Goal: Entertainment & Leisure: Browse casually

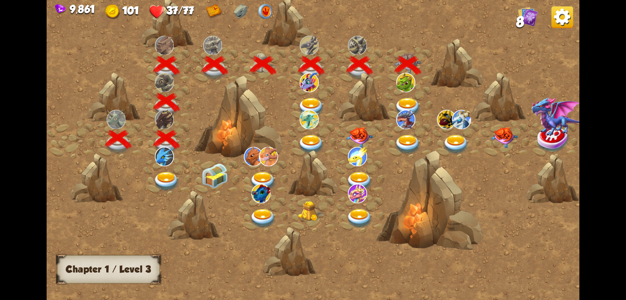
click at [409, 103] on img at bounding box center [408, 108] width 27 height 20
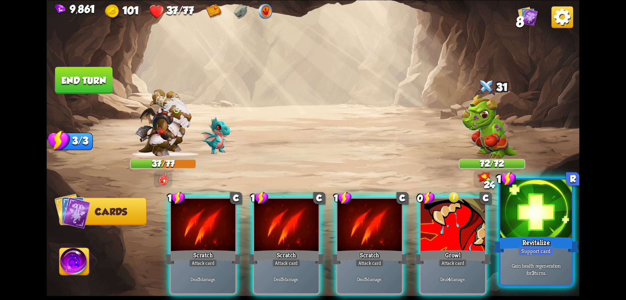
click at [524, 224] on div at bounding box center [537, 209] width 72 height 60
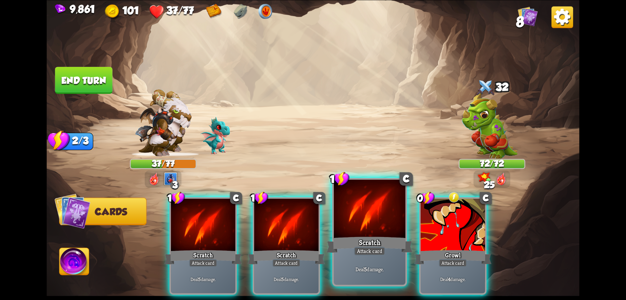
click at [387, 230] on div at bounding box center [370, 209] width 72 height 60
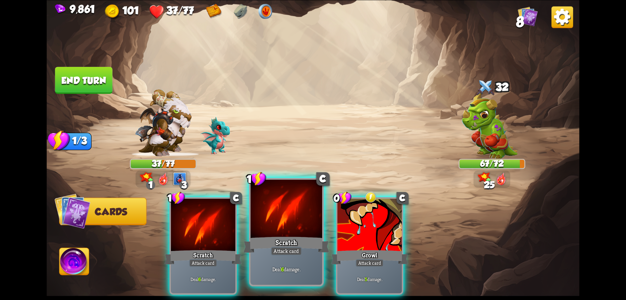
click at [310, 232] on div at bounding box center [287, 209] width 72 height 60
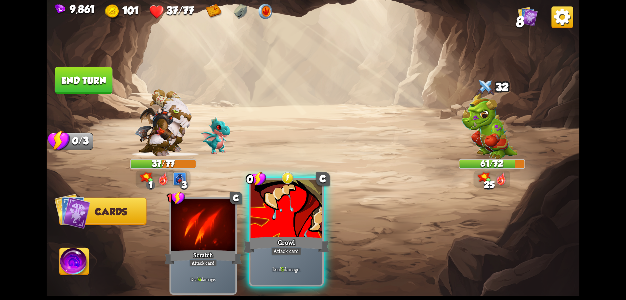
click at [308, 227] on div at bounding box center [287, 209] width 72 height 60
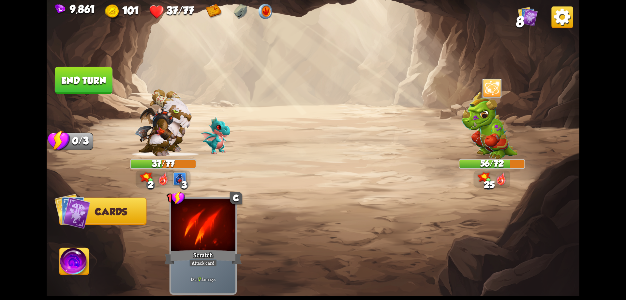
click at [103, 77] on button "End turn" at bounding box center [83, 79] width 58 height 27
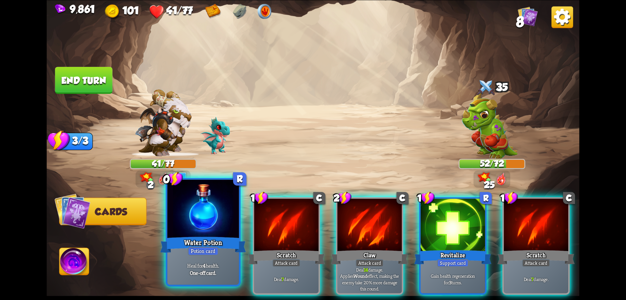
click at [224, 219] on div at bounding box center [203, 209] width 72 height 60
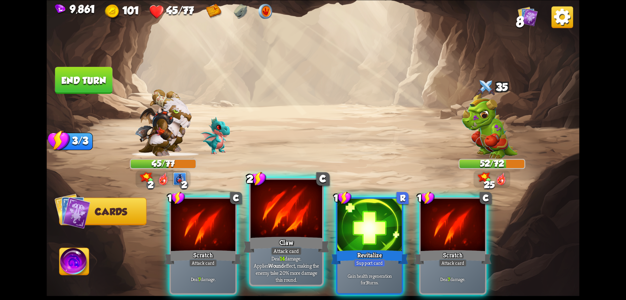
click at [292, 230] on div at bounding box center [287, 209] width 72 height 60
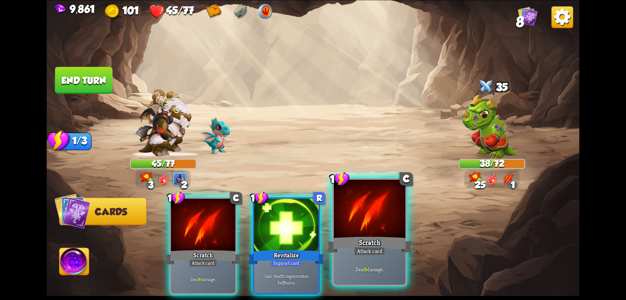
click at [375, 231] on div at bounding box center [370, 209] width 72 height 60
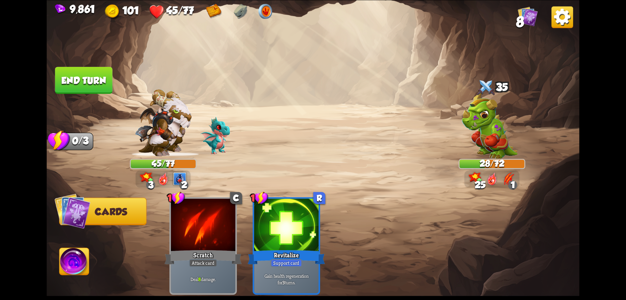
click at [67, 267] on img at bounding box center [75, 263] width 30 height 30
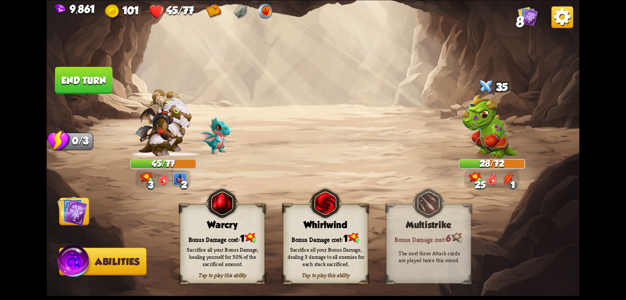
click at [196, 236] on div "Bonus Damage cost: 1" at bounding box center [222, 238] width 84 height 12
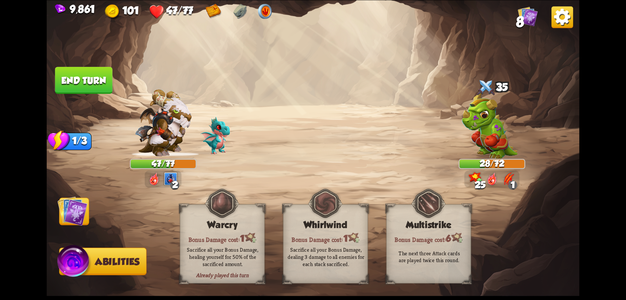
click at [76, 208] on img at bounding box center [72, 211] width 30 height 30
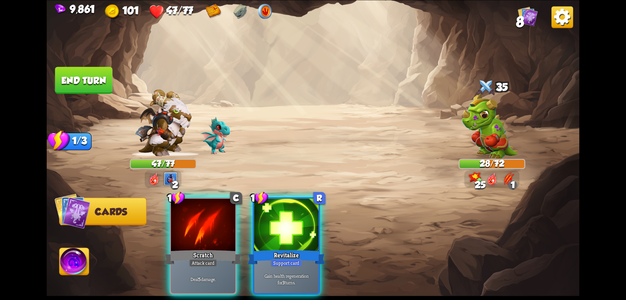
click at [195, 232] on div at bounding box center [203, 225] width 65 height 54
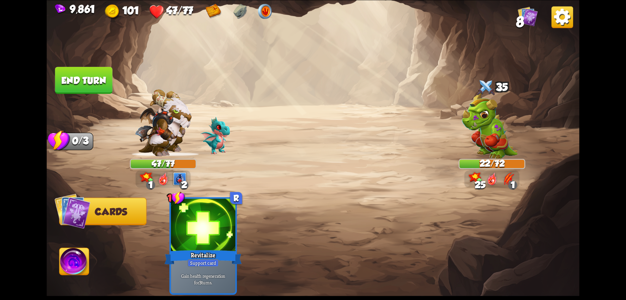
click at [101, 78] on button "End turn" at bounding box center [83, 80] width 59 height 28
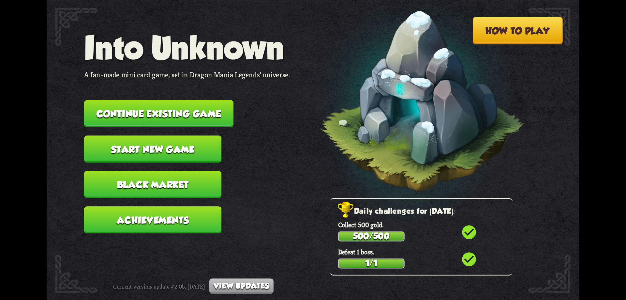
click at [203, 116] on button "Continue existing game" at bounding box center [158, 113] width 149 height 27
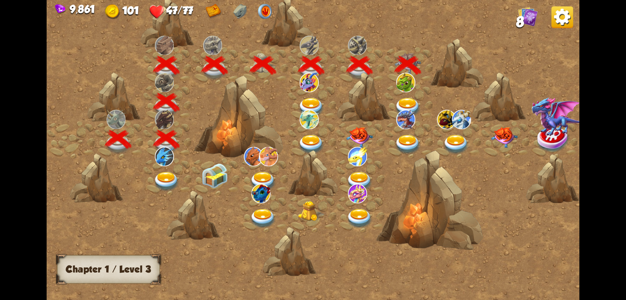
click at [408, 101] on img at bounding box center [408, 108] width 27 height 20
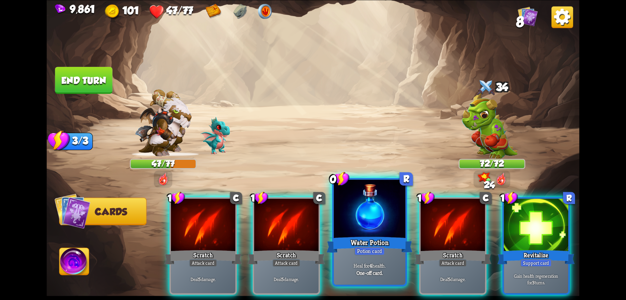
click at [388, 234] on div at bounding box center [370, 209] width 72 height 60
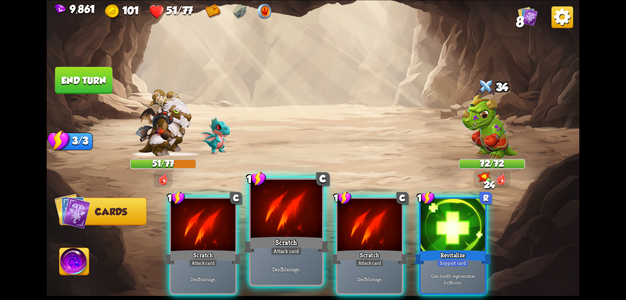
click at [274, 232] on div at bounding box center [287, 209] width 72 height 60
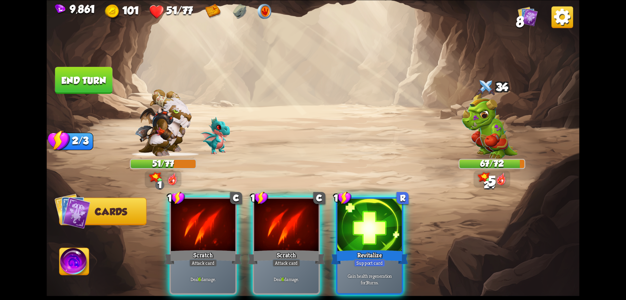
click at [72, 256] on img at bounding box center [75, 263] width 30 height 30
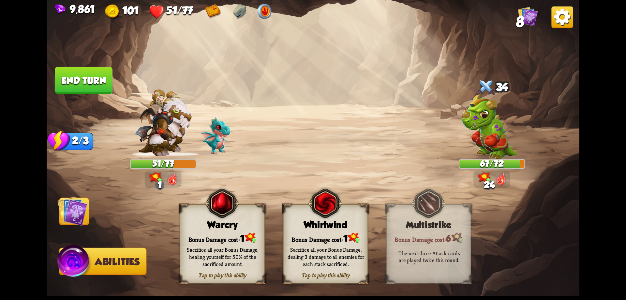
click at [201, 246] on div "Sacrifice all your Bonus Damage, healing yourself for 50% of the sacrificed amo…" at bounding box center [223, 256] width 77 height 21
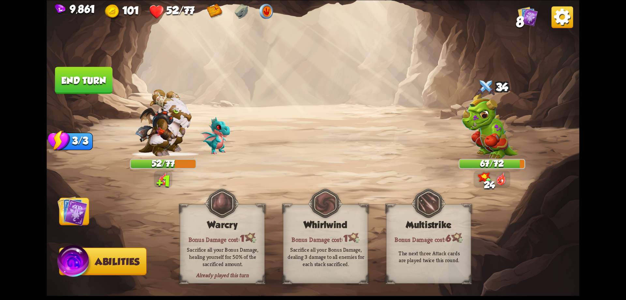
click at [86, 218] on img at bounding box center [72, 211] width 30 height 30
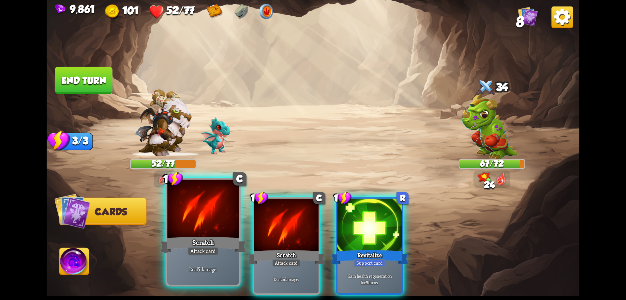
click at [207, 230] on div at bounding box center [203, 209] width 72 height 60
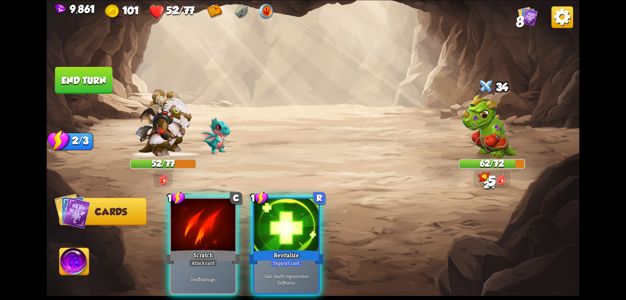
click at [207, 230] on div at bounding box center [203, 225] width 65 height 54
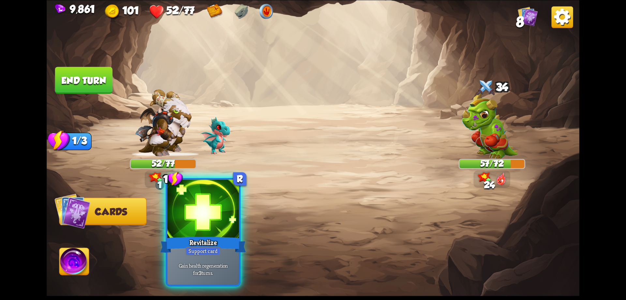
click at [220, 228] on div at bounding box center [203, 209] width 72 height 60
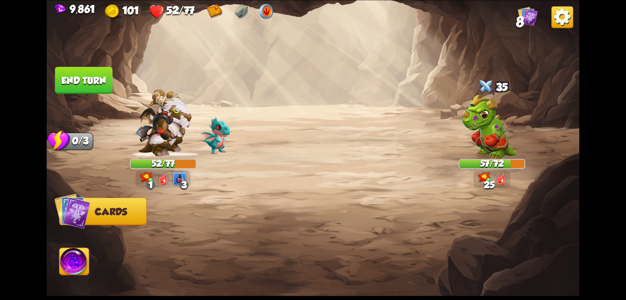
click at [102, 78] on button "End turn" at bounding box center [83, 80] width 57 height 27
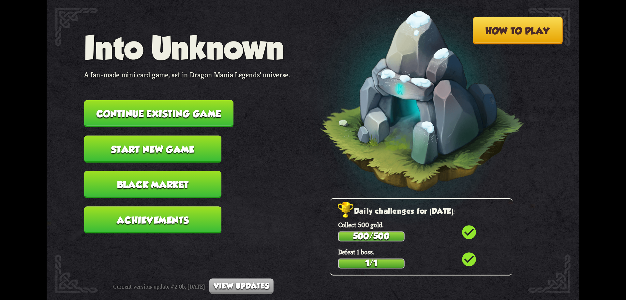
click at [185, 103] on button "Continue existing game" at bounding box center [158, 113] width 149 height 27
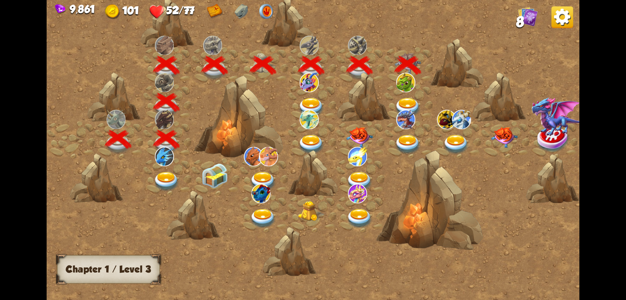
click at [411, 99] on img at bounding box center [408, 108] width 27 height 20
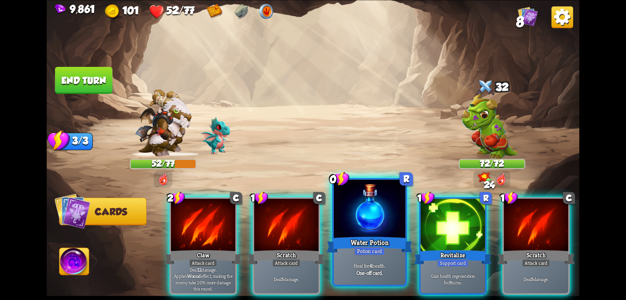
click at [379, 231] on div at bounding box center [370, 209] width 72 height 60
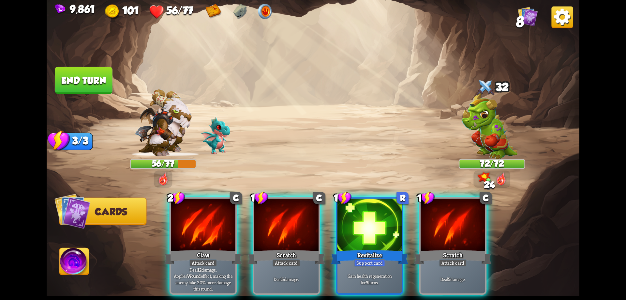
drag, startPoint x: 212, startPoint y: 224, endPoint x: 158, endPoint y: 234, distance: 54.5
click at [210, 224] on div at bounding box center [203, 225] width 65 height 54
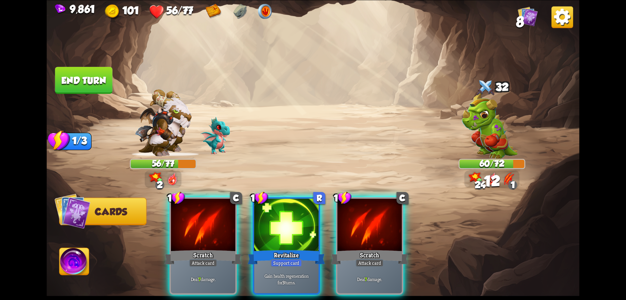
drag, startPoint x: 76, startPoint y: 259, endPoint x: 85, endPoint y: 254, distance: 10.7
click at [77, 259] on img at bounding box center [75, 263] width 30 height 30
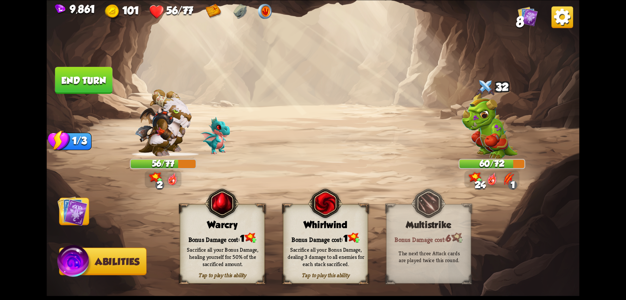
click at [205, 238] on div "Bonus Damage cost: 1" at bounding box center [222, 238] width 84 height 12
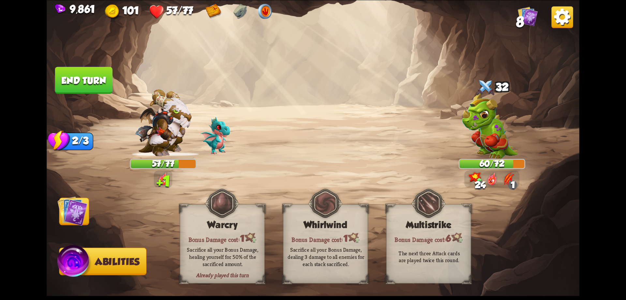
click at [65, 212] on img at bounding box center [72, 211] width 30 height 30
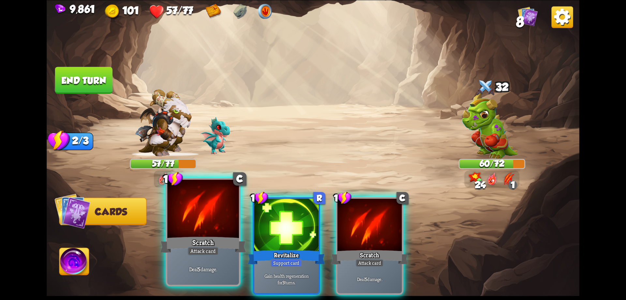
click at [210, 218] on div at bounding box center [203, 209] width 72 height 60
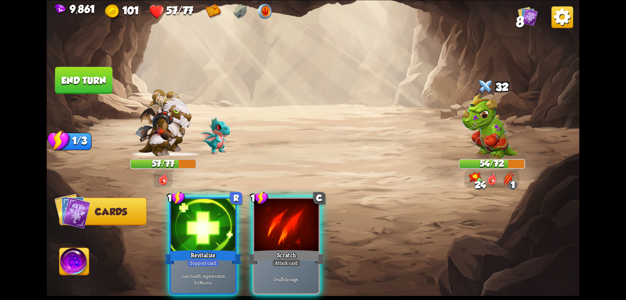
click at [97, 78] on button "End turn" at bounding box center [83, 80] width 57 height 27
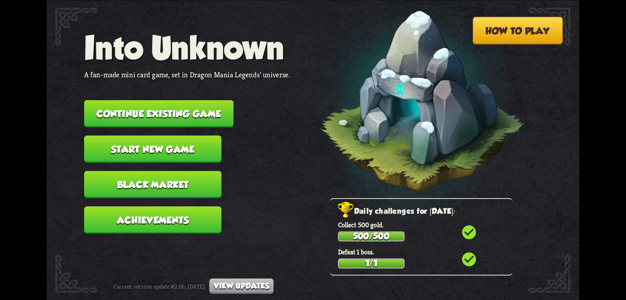
click at [217, 117] on button "Continue existing game" at bounding box center [158, 113] width 149 height 27
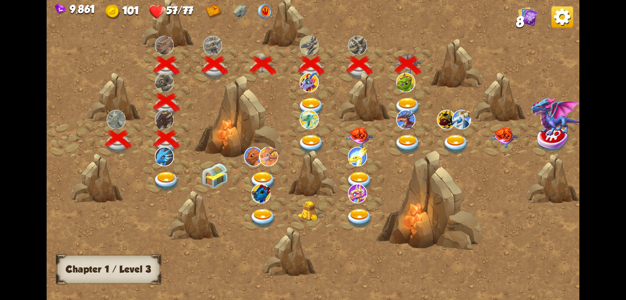
click at [406, 102] on img at bounding box center [408, 108] width 27 height 20
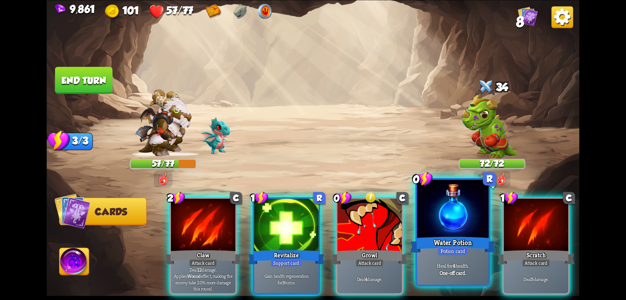
click at [448, 226] on div at bounding box center [453, 209] width 72 height 60
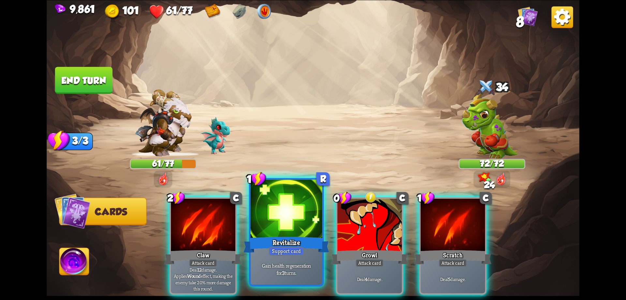
click at [286, 218] on div at bounding box center [287, 209] width 72 height 60
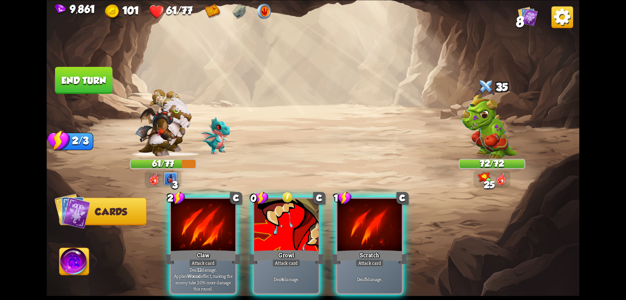
click at [216, 217] on div at bounding box center [203, 225] width 65 height 54
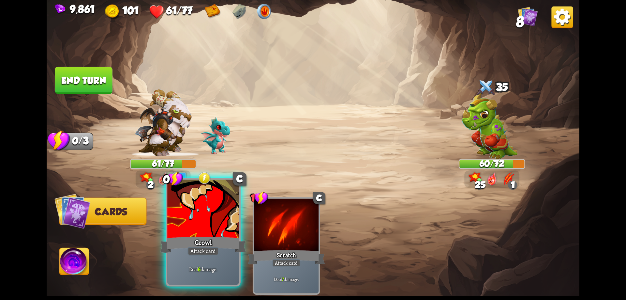
click at [214, 216] on div at bounding box center [203, 209] width 72 height 60
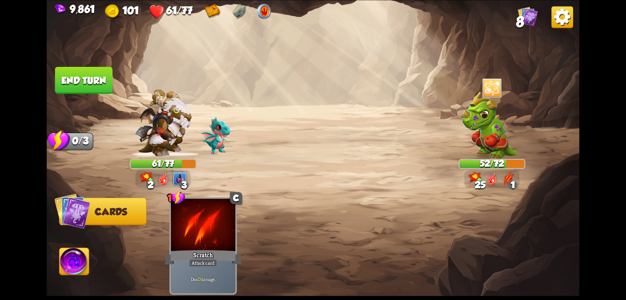
click at [99, 79] on button "End turn" at bounding box center [83, 80] width 57 height 27
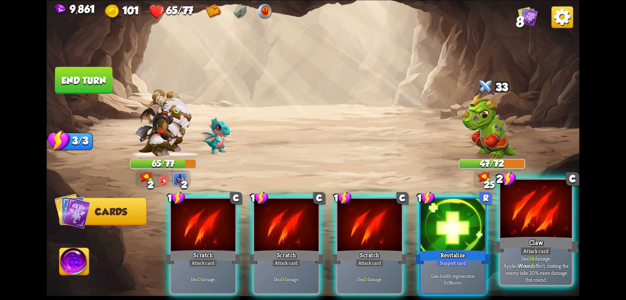
click at [532, 216] on div at bounding box center [537, 209] width 72 height 60
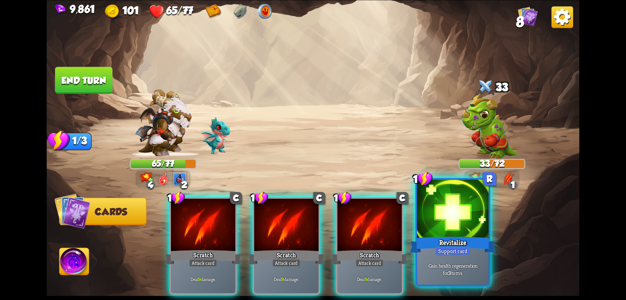
click at [470, 217] on div at bounding box center [453, 209] width 72 height 60
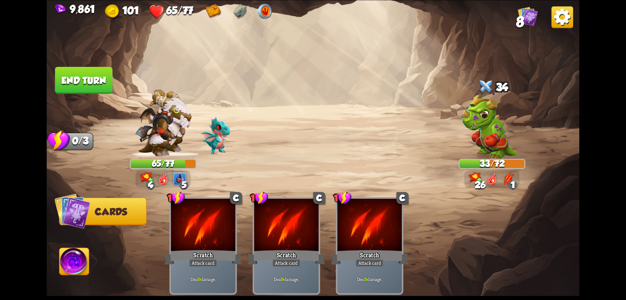
click at [92, 83] on button "End turn" at bounding box center [83, 80] width 57 height 27
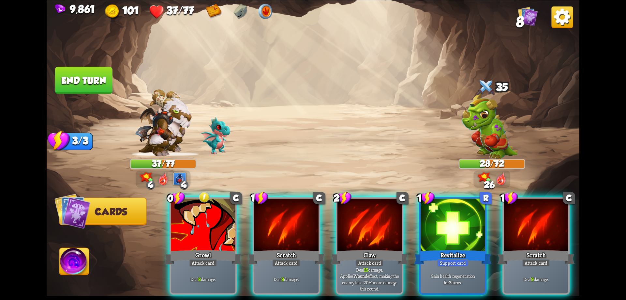
click at [379, 231] on div at bounding box center [370, 225] width 65 height 54
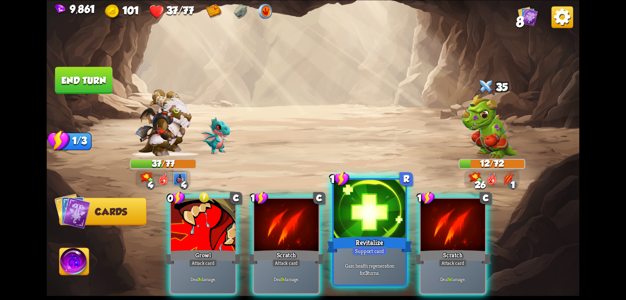
click at [373, 233] on div at bounding box center [370, 209] width 72 height 60
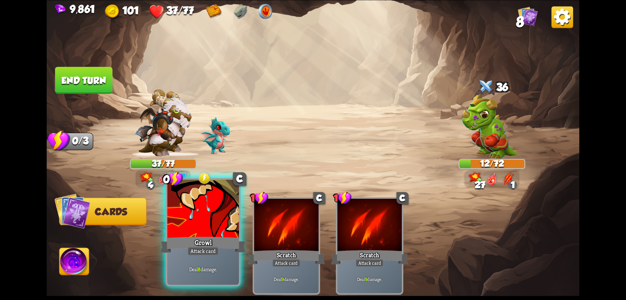
click at [212, 236] on div "Growl" at bounding box center [203, 244] width 86 height 19
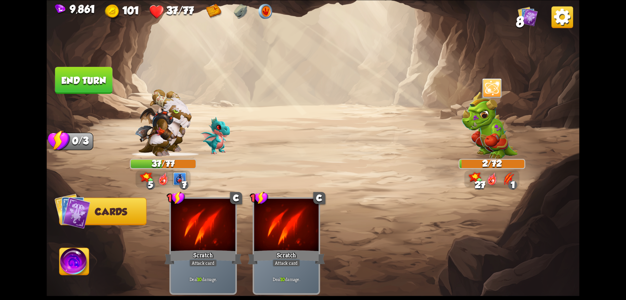
click at [79, 264] on img at bounding box center [75, 263] width 30 height 30
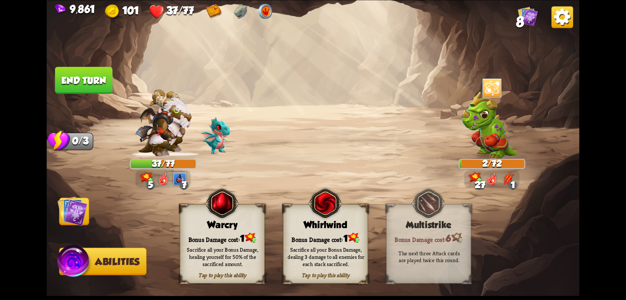
click at [242, 242] on div "Sacrifice all your Bonus Damage, healing yourself for 50% of the sacrificed amo…" at bounding box center [222, 256] width 85 height 33
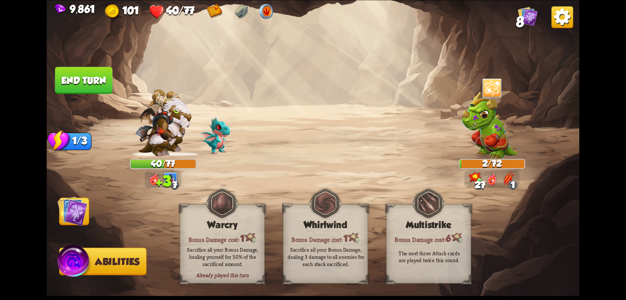
click at [71, 212] on img at bounding box center [72, 211] width 30 height 30
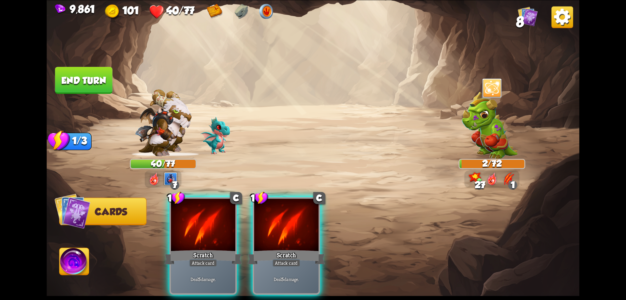
click at [103, 81] on button "End turn" at bounding box center [83, 80] width 57 height 27
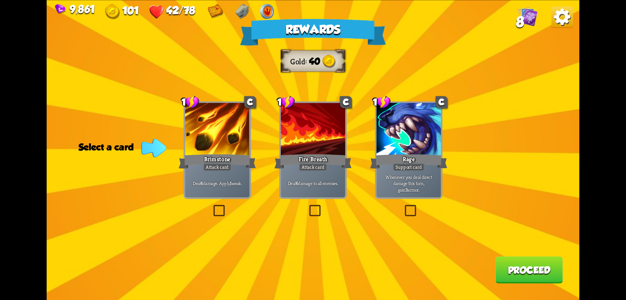
click at [522, 266] on button "Proceed" at bounding box center [529, 269] width 67 height 27
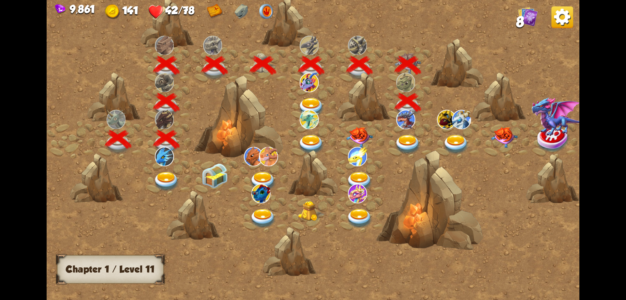
scroll to position [0, 99]
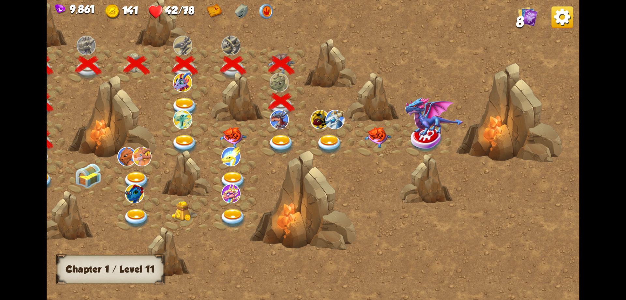
click at [285, 140] on img at bounding box center [281, 145] width 27 height 20
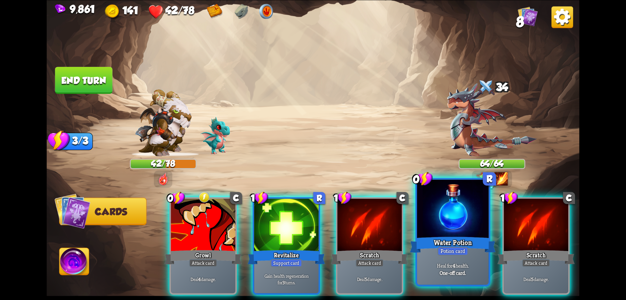
click at [451, 230] on div at bounding box center [453, 209] width 72 height 60
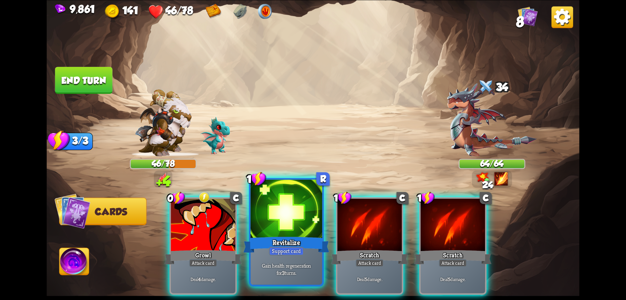
click at [303, 220] on div at bounding box center [287, 209] width 72 height 60
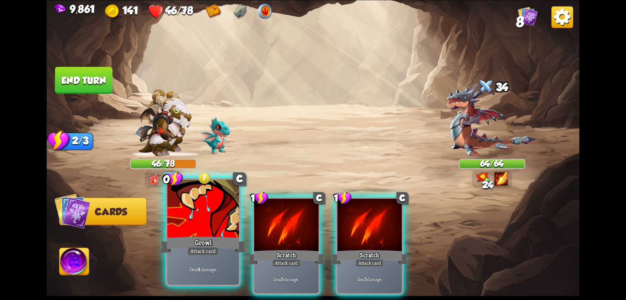
click at [222, 219] on div at bounding box center [203, 209] width 72 height 60
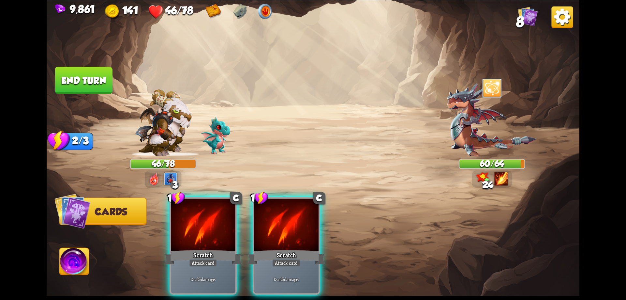
click at [222, 219] on div at bounding box center [203, 225] width 65 height 54
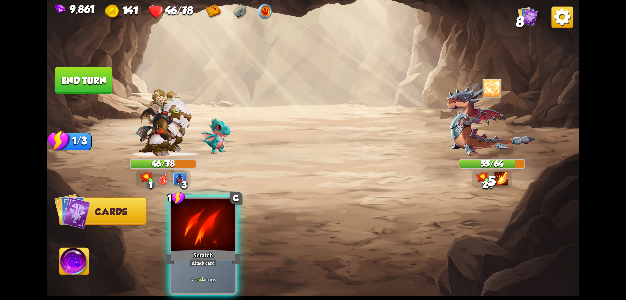
click at [222, 219] on div at bounding box center [203, 225] width 65 height 54
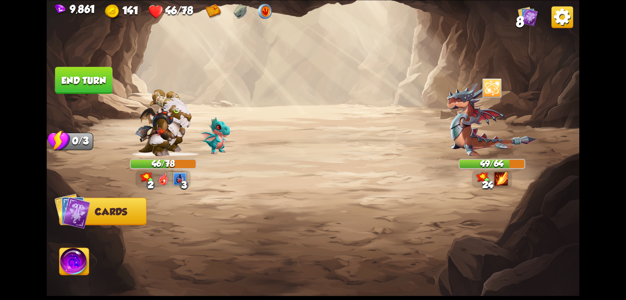
click at [97, 83] on button "End turn" at bounding box center [83, 80] width 57 height 27
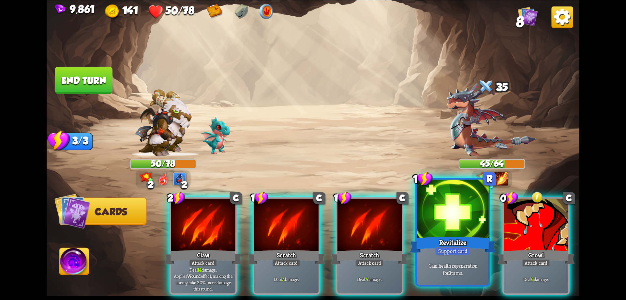
click at [459, 231] on div at bounding box center [453, 209] width 72 height 60
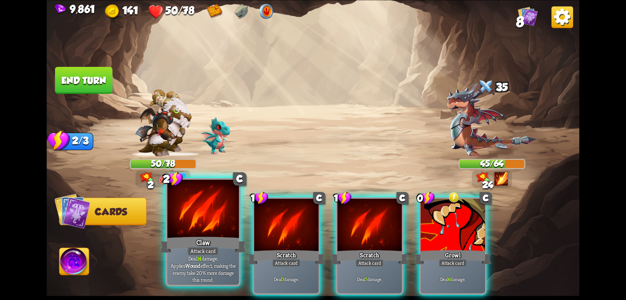
click at [201, 221] on div at bounding box center [203, 209] width 72 height 60
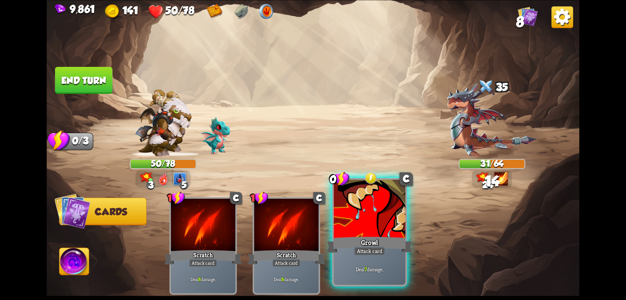
click at [367, 237] on div "Growl" at bounding box center [370, 244] width 86 height 19
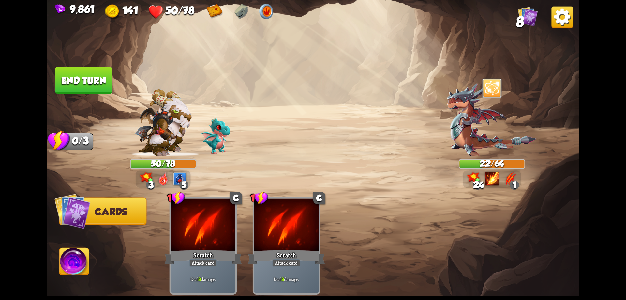
click at [90, 83] on button "End turn" at bounding box center [83, 80] width 57 height 27
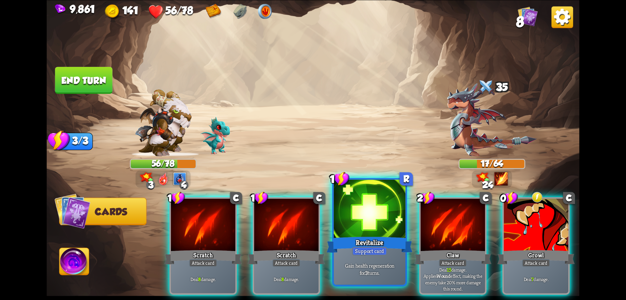
click at [373, 240] on div "Revitalize" at bounding box center [370, 244] width 86 height 19
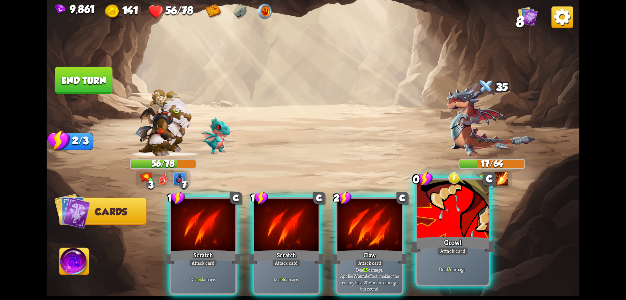
click at [453, 231] on div at bounding box center [453, 209] width 72 height 60
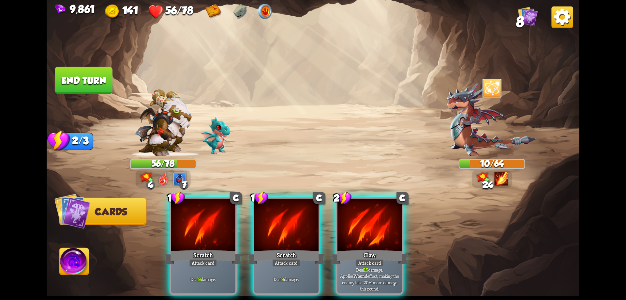
click at [95, 86] on button "End turn" at bounding box center [83, 80] width 57 height 27
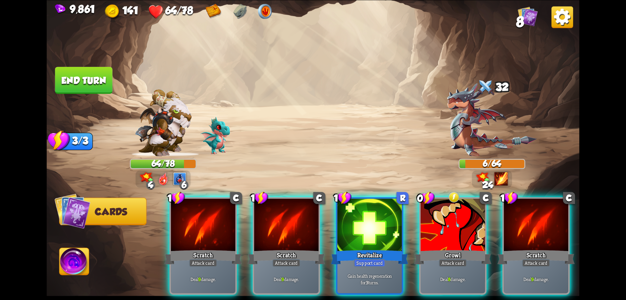
click at [64, 262] on img at bounding box center [75, 263] width 30 height 30
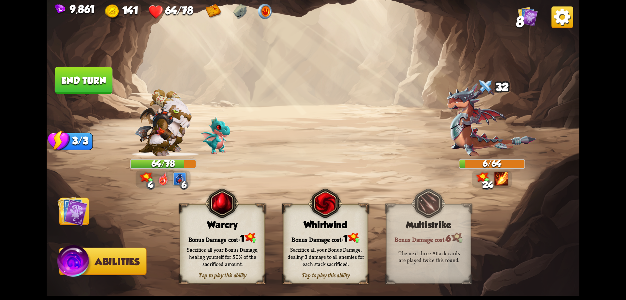
click at [240, 232] on div "Bonus Damage cost: 1" at bounding box center [222, 238] width 84 height 12
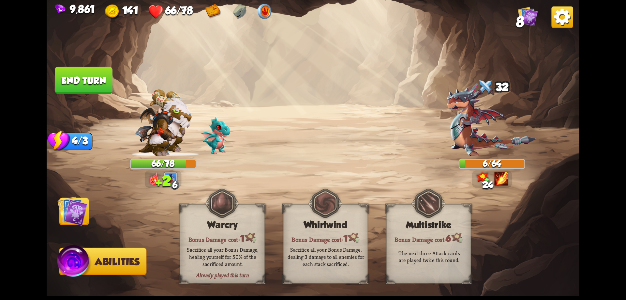
click at [76, 209] on img at bounding box center [72, 211] width 30 height 30
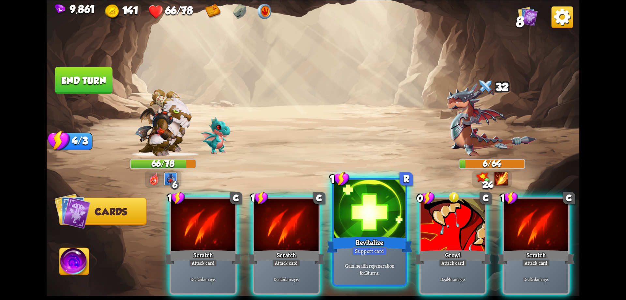
click at [380, 232] on div at bounding box center [370, 209] width 72 height 60
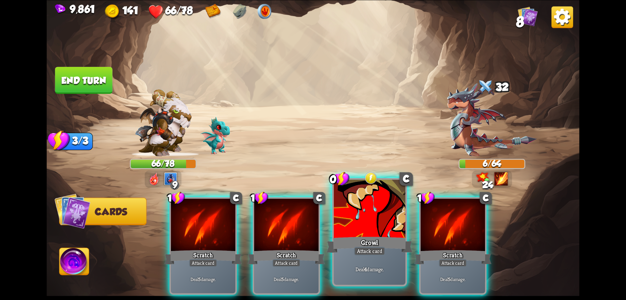
click at [379, 233] on div at bounding box center [370, 209] width 72 height 60
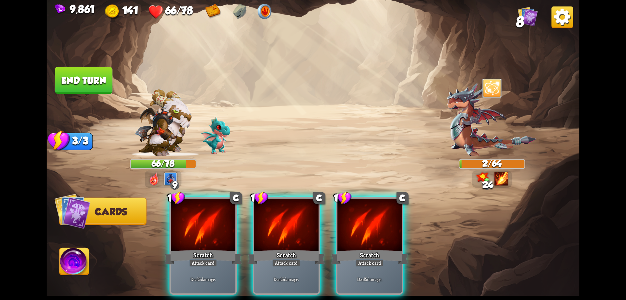
click at [103, 84] on button "End turn" at bounding box center [83, 80] width 57 height 27
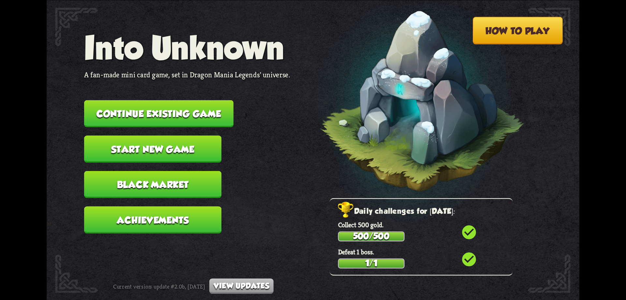
click at [215, 118] on button "Continue existing game" at bounding box center [158, 113] width 149 height 27
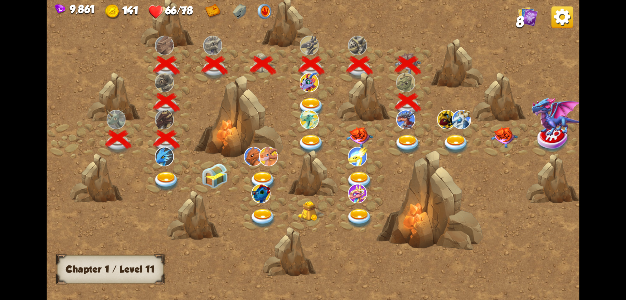
scroll to position [0, 99]
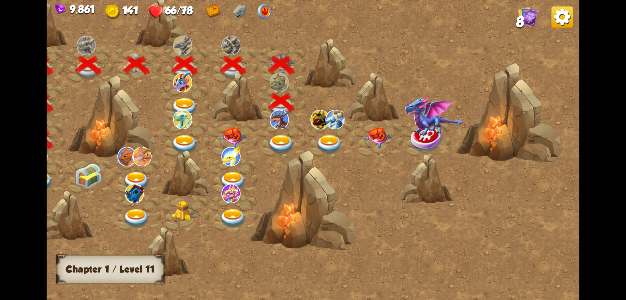
click at [284, 137] on img at bounding box center [281, 145] width 27 height 20
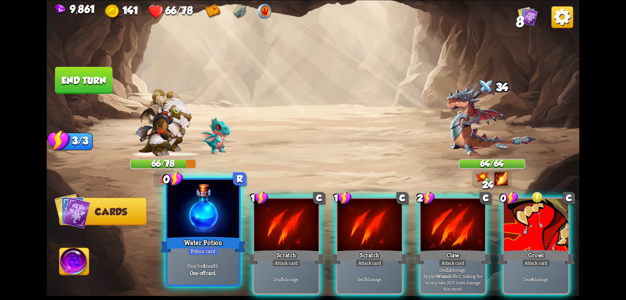
click at [210, 226] on div at bounding box center [203, 209] width 72 height 60
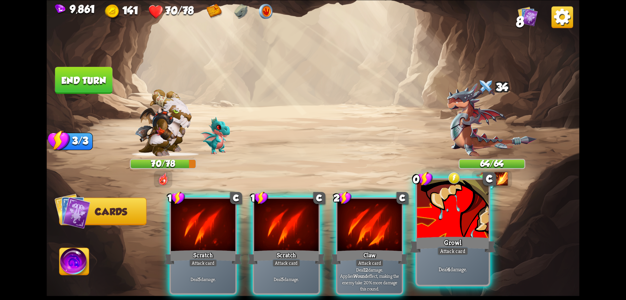
click at [390, 228] on div at bounding box center [370, 225] width 65 height 54
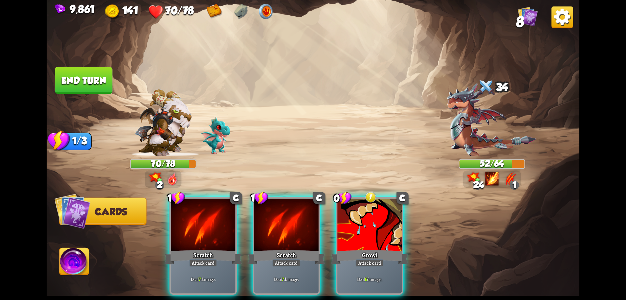
drag, startPoint x: 298, startPoint y: 222, endPoint x: 284, endPoint y: 226, distance: 15.2
click at [285, 234] on div at bounding box center [286, 225] width 65 height 54
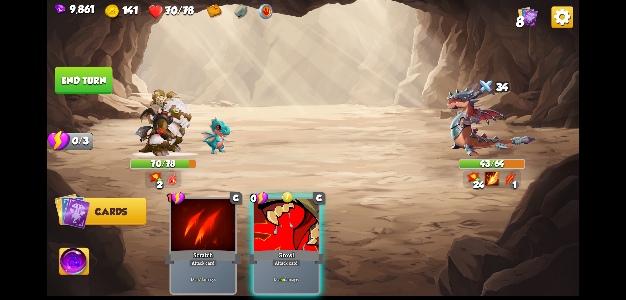
click at [299, 223] on div at bounding box center [286, 225] width 65 height 54
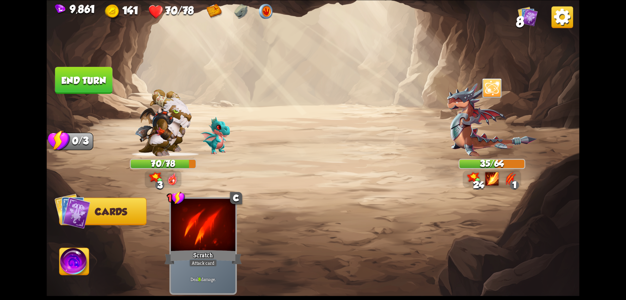
click at [98, 80] on button "End turn" at bounding box center [83, 80] width 57 height 27
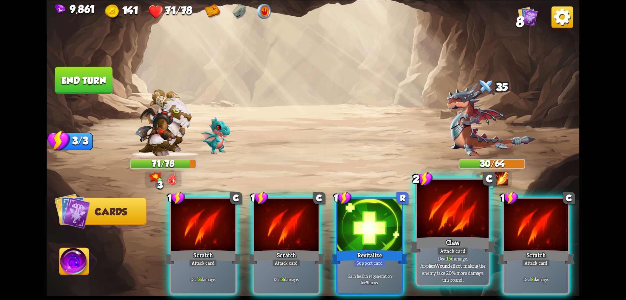
click at [452, 222] on div at bounding box center [453, 209] width 72 height 60
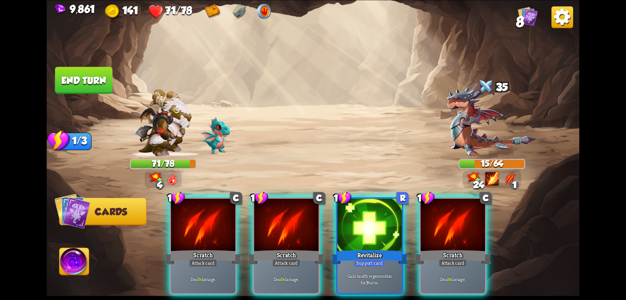
click at [452, 222] on div at bounding box center [453, 225] width 65 height 54
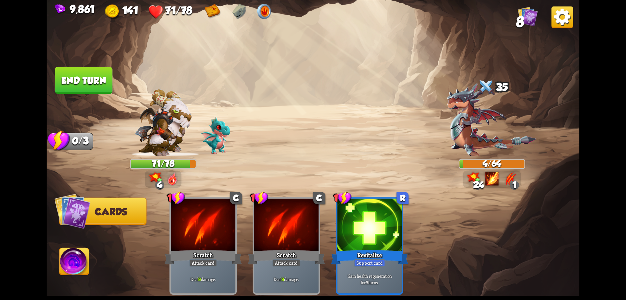
click at [94, 84] on button "End turn" at bounding box center [83, 80] width 57 height 27
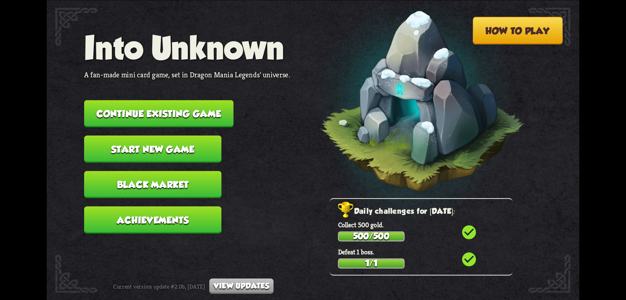
click at [218, 117] on button "Continue existing game" at bounding box center [158, 113] width 149 height 27
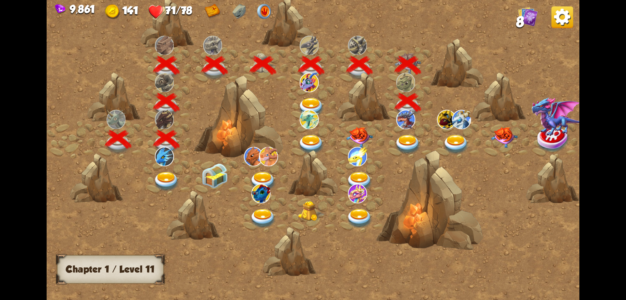
scroll to position [0, 99]
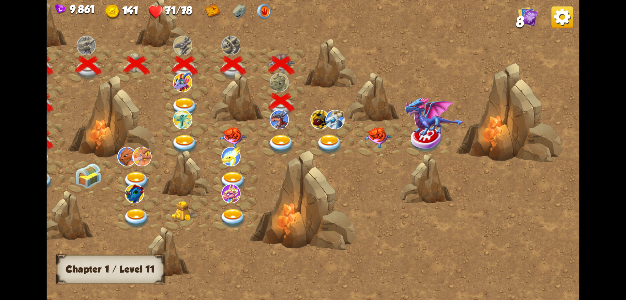
click at [282, 137] on img at bounding box center [281, 145] width 27 height 20
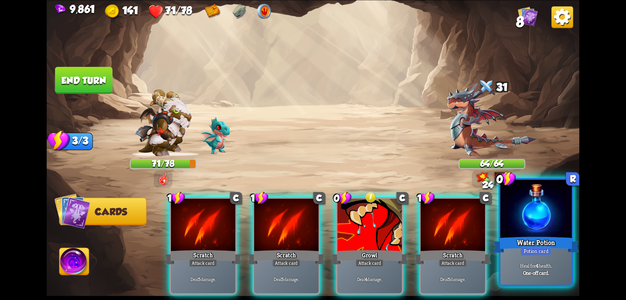
click at [545, 226] on div at bounding box center [537, 209] width 72 height 60
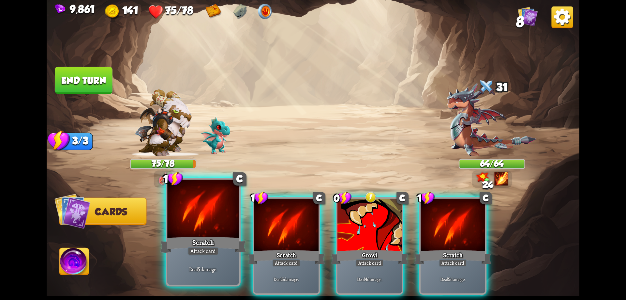
click at [220, 225] on div at bounding box center [203, 209] width 72 height 60
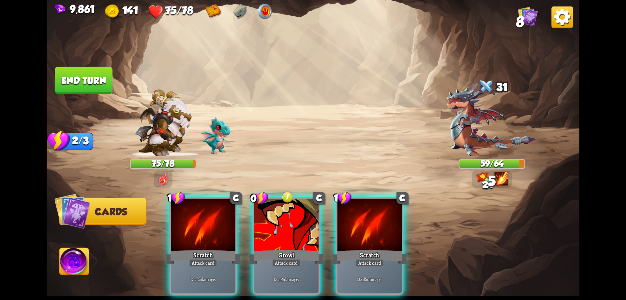
click at [220, 225] on div at bounding box center [203, 225] width 65 height 54
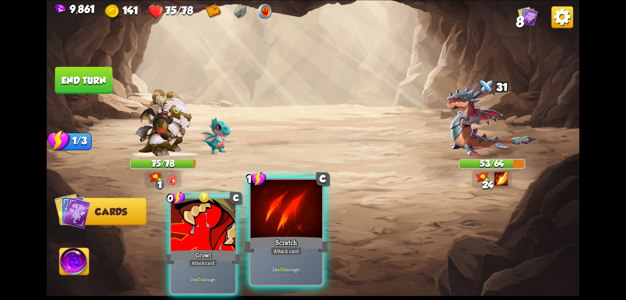
click at [294, 233] on div at bounding box center [287, 209] width 72 height 60
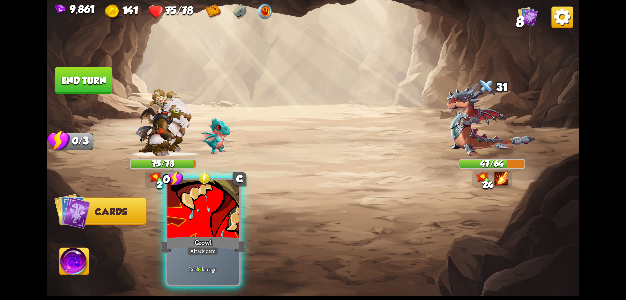
click at [230, 232] on div at bounding box center [203, 209] width 72 height 60
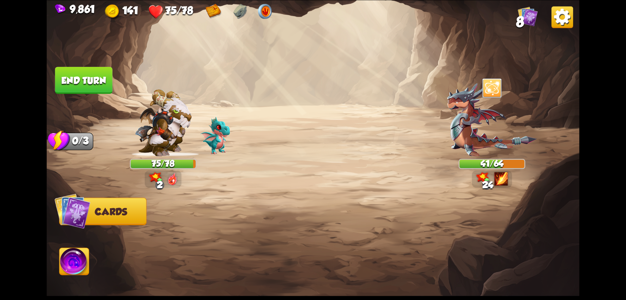
click at [103, 78] on button "End turn" at bounding box center [83, 80] width 57 height 27
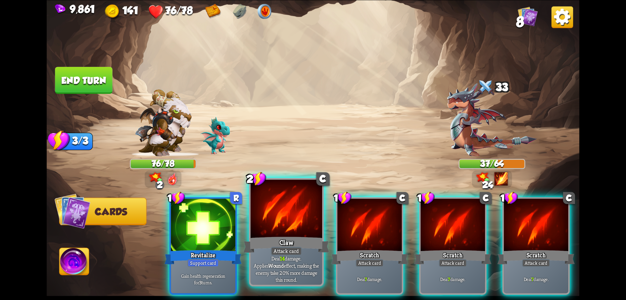
click at [300, 228] on div at bounding box center [287, 209] width 72 height 60
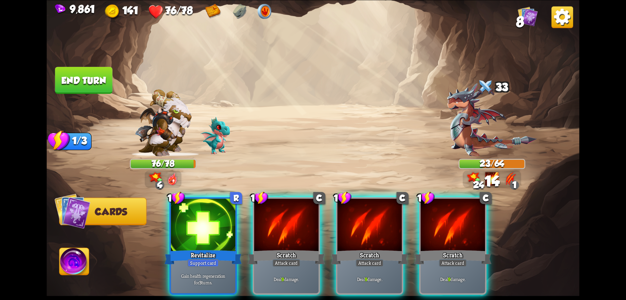
click at [300, 228] on div at bounding box center [286, 225] width 65 height 54
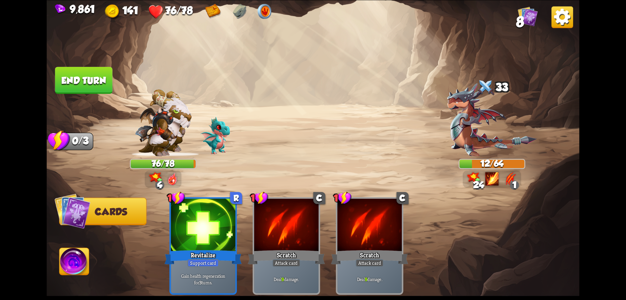
click at [81, 264] on img at bounding box center [75, 263] width 30 height 30
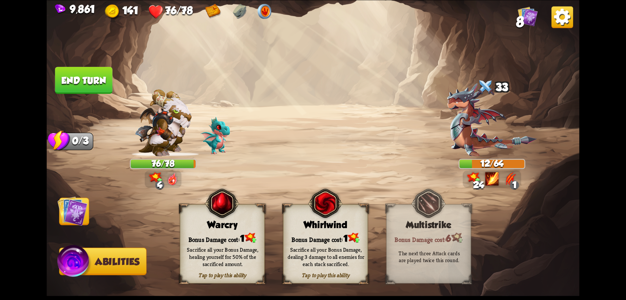
click at [320, 236] on div "Bonus Damage cost: 1" at bounding box center [326, 238] width 84 height 12
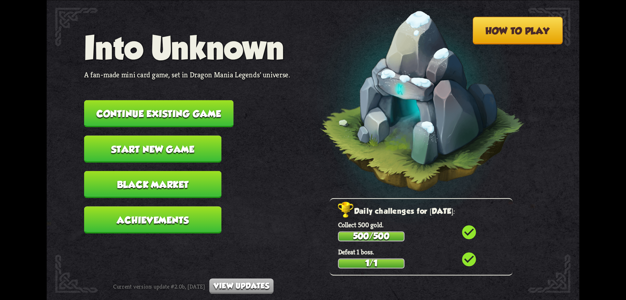
click at [197, 110] on button "Continue existing game" at bounding box center [158, 113] width 149 height 27
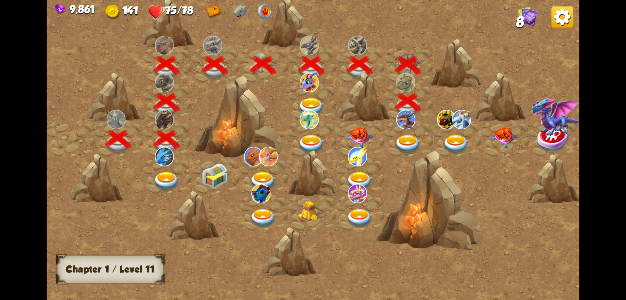
scroll to position [0, 99]
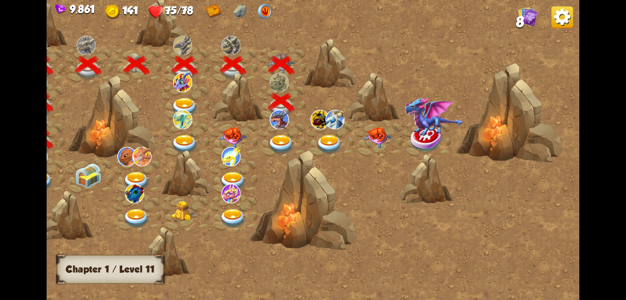
click at [278, 138] on img at bounding box center [281, 145] width 27 height 20
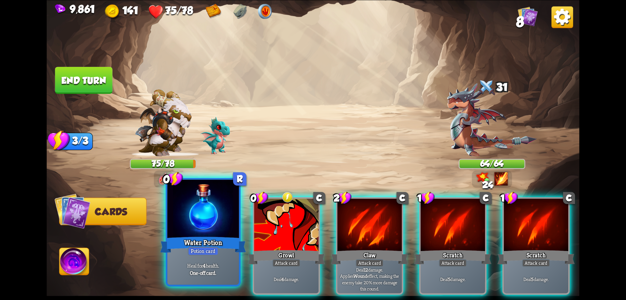
click at [213, 235] on div at bounding box center [203, 209] width 72 height 60
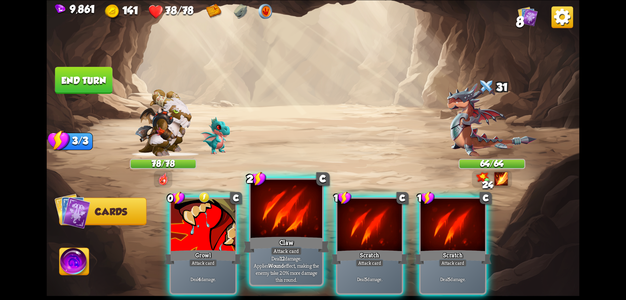
click at [291, 230] on div at bounding box center [287, 209] width 72 height 60
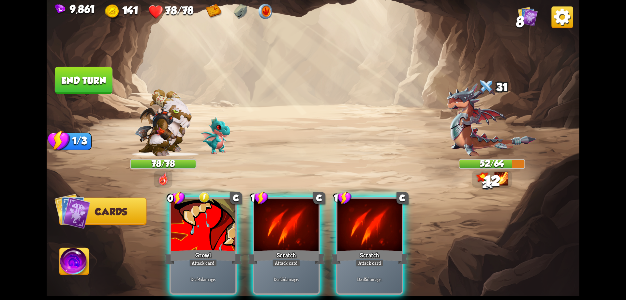
click at [291, 230] on div at bounding box center [286, 225] width 65 height 54
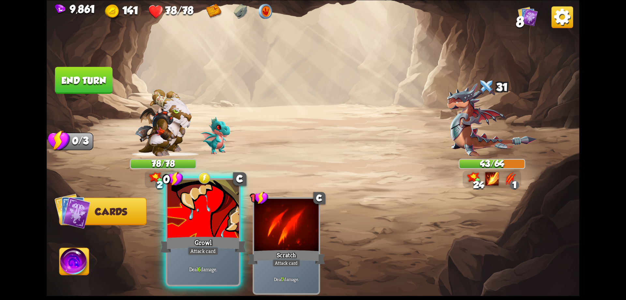
click at [228, 234] on div at bounding box center [203, 209] width 72 height 60
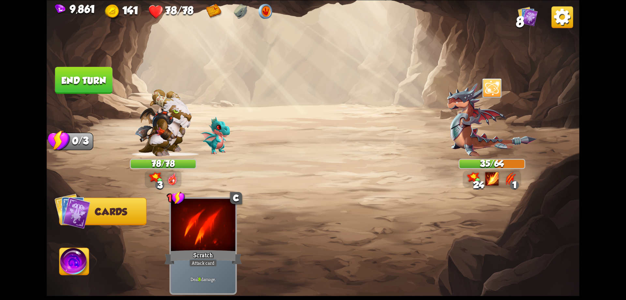
click at [92, 81] on button "End turn" at bounding box center [83, 80] width 57 height 27
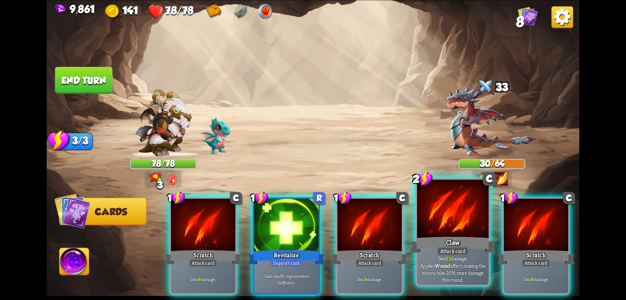
click at [456, 221] on div at bounding box center [453, 209] width 72 height 60
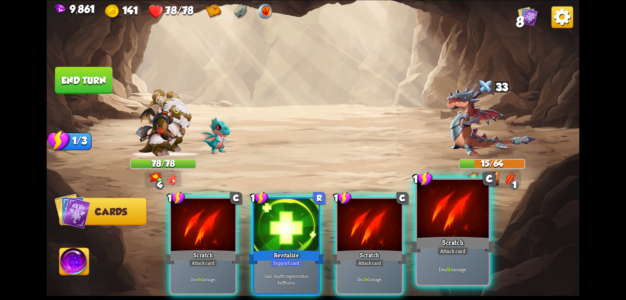
click at [456, 220] on div at bounding box center [453, 209] width 72 height 60
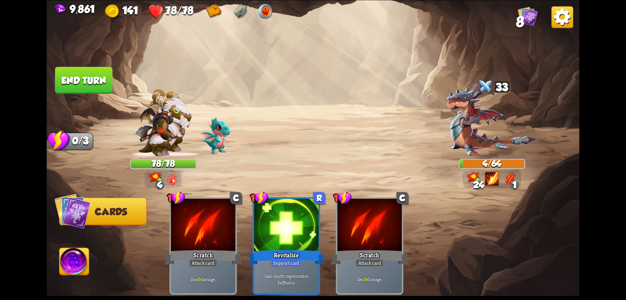
click at [98, 85] on button "End turn" at bounding box center [83, 80] width 57 height 27
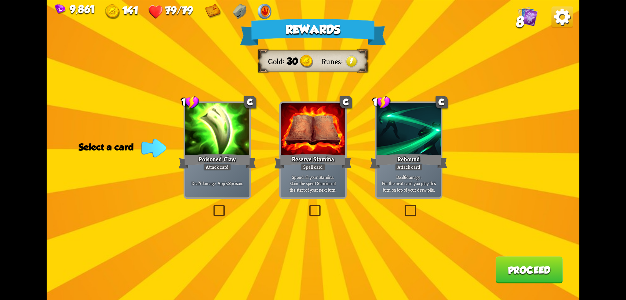
click at [530, 269] on button "Proceed" at bounding box center [529, 269] width 67 height 27
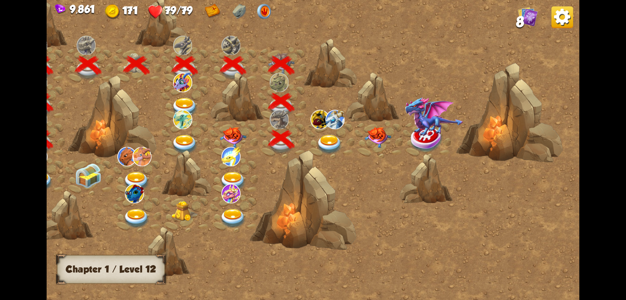
click at [327, 139] on img at bounding box center [329, 145] width 27 height 20
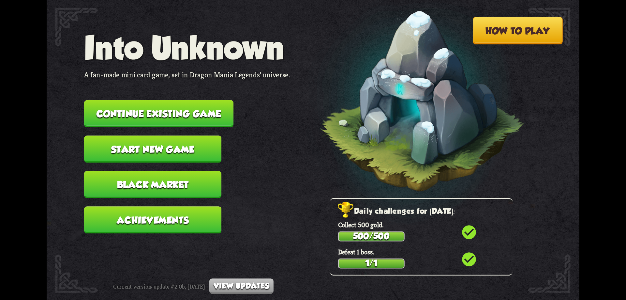
click at [203, 105] on button "Continue existing game" at bounding box center [158, 113] width 149 height 27
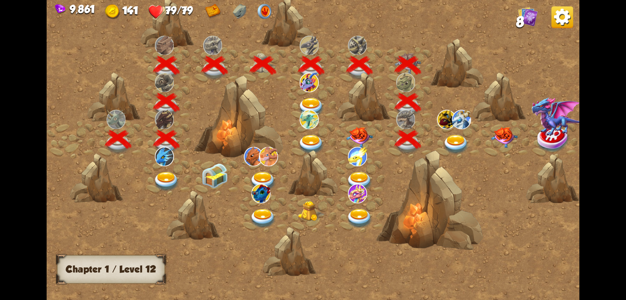
scroll to position [0, 99]
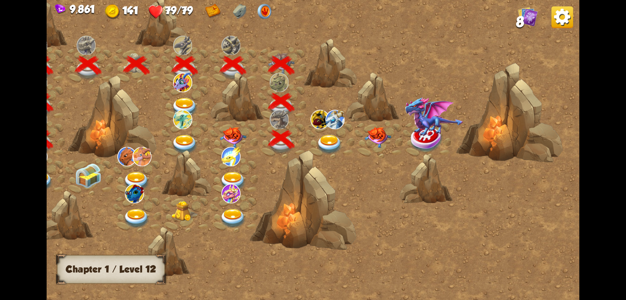
click at [325, 137] on img at bounding box center [329, 145] width 27 height 20
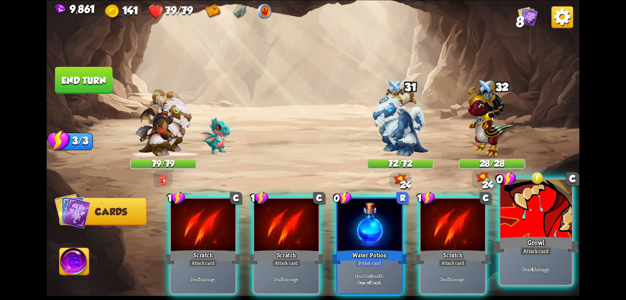
click at [532, 228] on div at bounding box center [537, 209] width 72 height 60
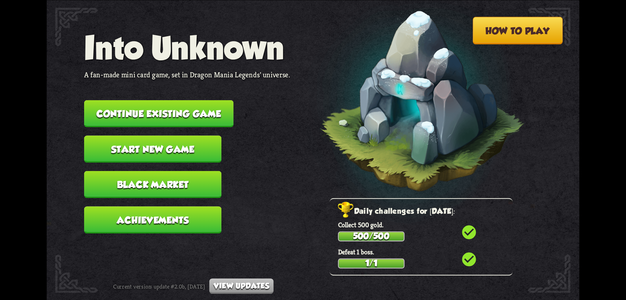
click at [218, 115] on button "Continue existing game" at bounding box center [158, 113] width 149 height 27
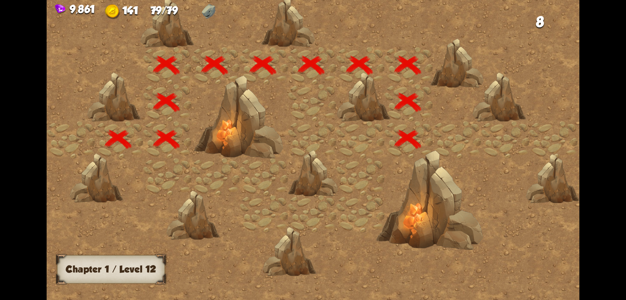
scroll to position [0, 99]
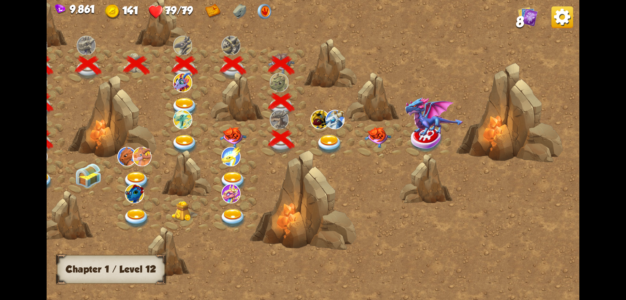
click at [333, 137] on img at bounding box center [329, 145] width 27 height 20
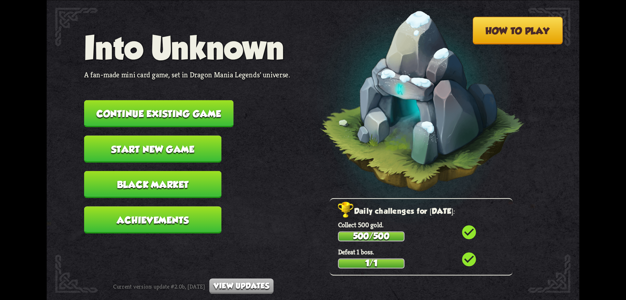
click at [220, 117] on button "Continue existing game" at bounding box center [158, 113] width 149 height 27
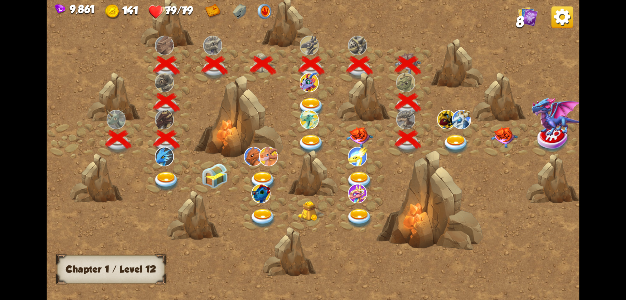
scroll to position [0, 99]
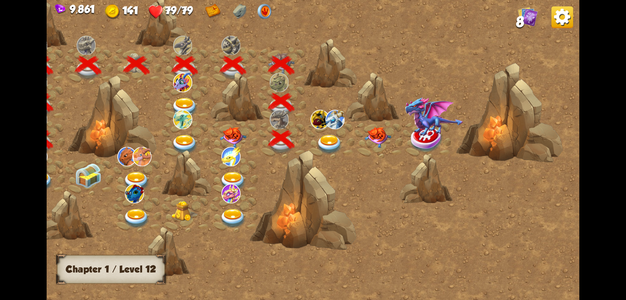
click at [328, 144] on img at bounding box center [329, 145] width 27 height 20
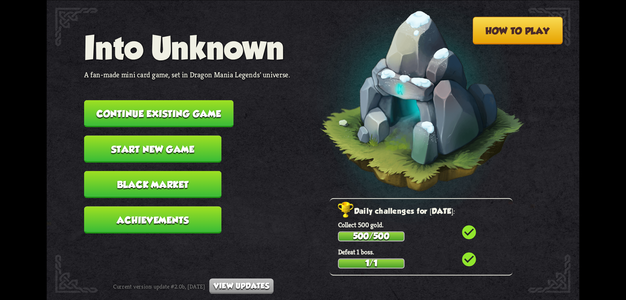
click at [213, 106] on button "Continue existing game" at bounding box center [158, 113] width 149 height 27
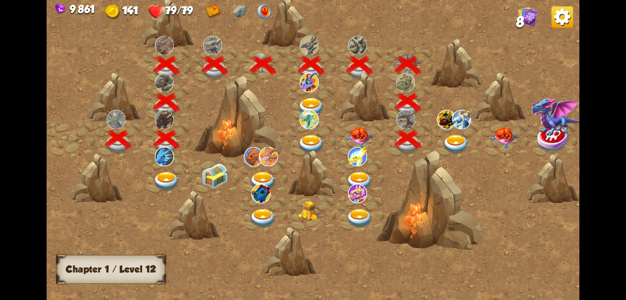
scroll to position [0, 99]
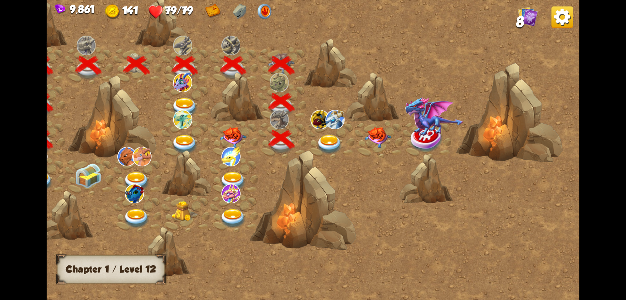
click at [332, 140] on img at bounding box center [329, 145] width 27 height 20
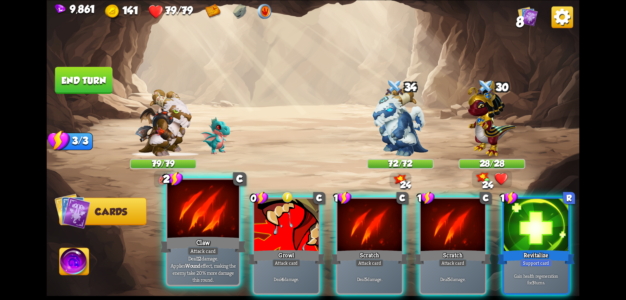
click at [203, 222] on div at bounding box center [203, 209] width 72 height 60
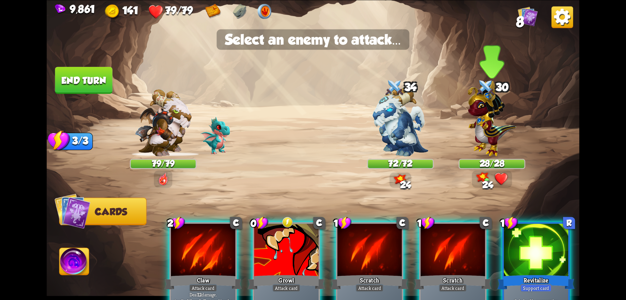
click at [499, 131] on img at bounding box center [492, 118] width 49 height 76
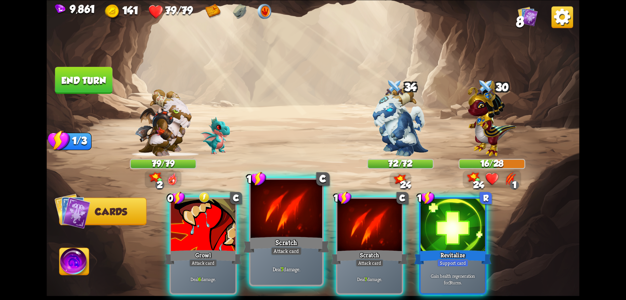
click at [280, 218] on div at bounding box center [287, 209] width 72 height 60
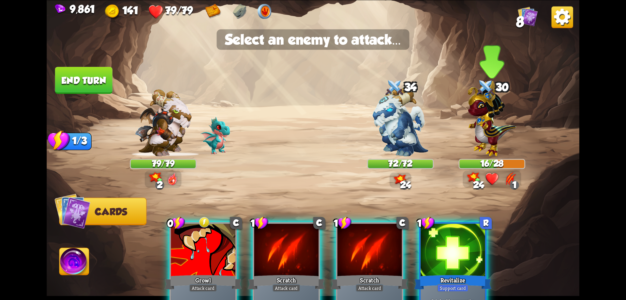
click at [488, 131] on img at bounding box center [492, 118] width 49 height 76
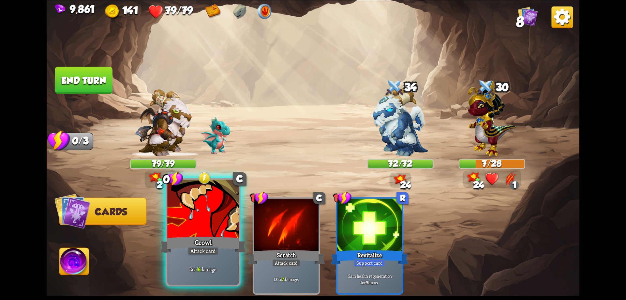
click at [222, 215] on div at bounding box center [203, 209] width 72 height 60
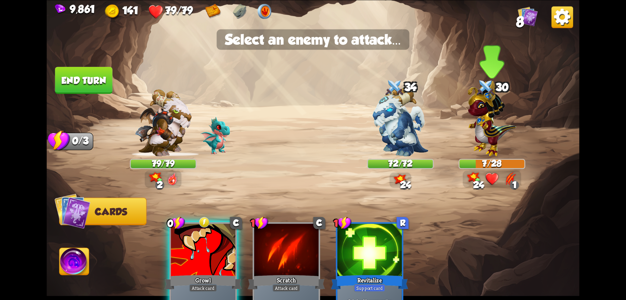
click at [489, 146] on img at bounding box center [492, 118] width 49 height 76
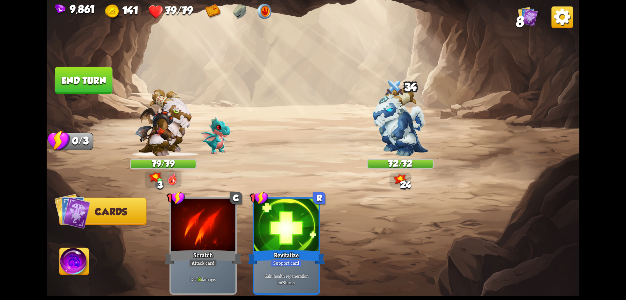
click at [100, 85] on button "End turn" at bounding box center [83, 80] width 57 height 27
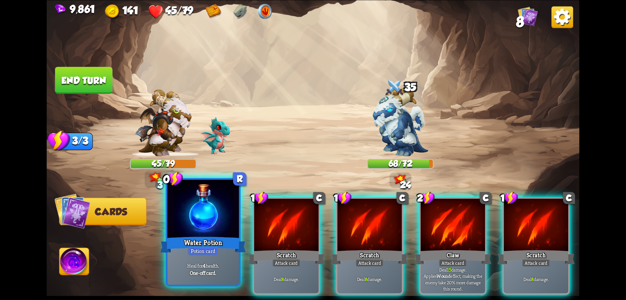
click at [225, 235] on div at bounding box center [203, 209] width 72 height 60
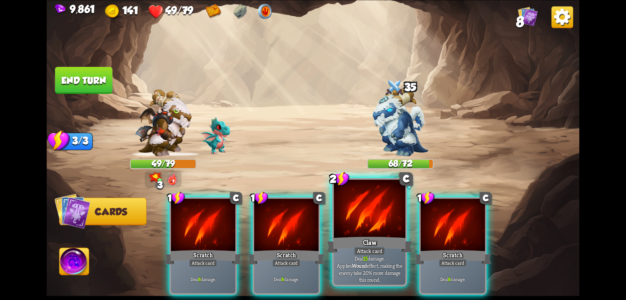
click at [374, 205] on div at bounding box center [370, 209] width 72 height 60
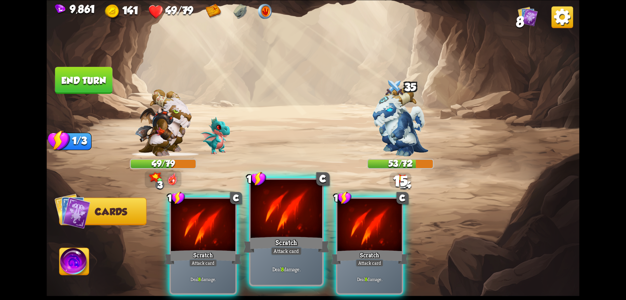
click at [302, 220] on div at bounding box center [287, 209] width 72 height 60
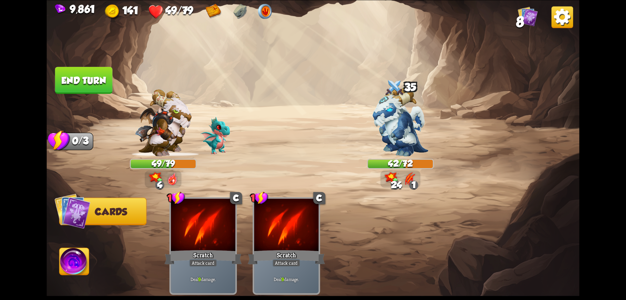
click at [99, 87] on button "End turn" at bounding box center [83, 80] width 57 height 27
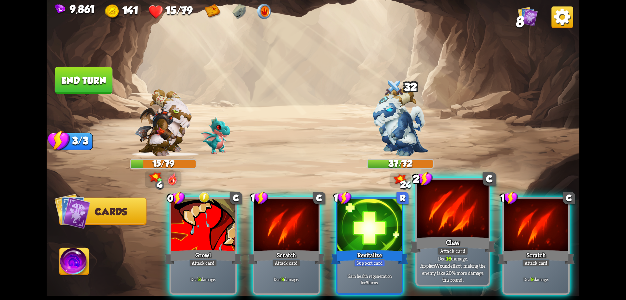
click at [444, 243] on div "Claw" at bounding box center [453, 244] width 86 height 19
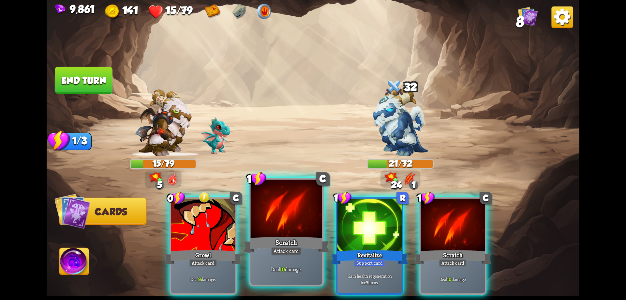
click at [300, 233] on div at bounding box center [287, 209] width 72 height 60
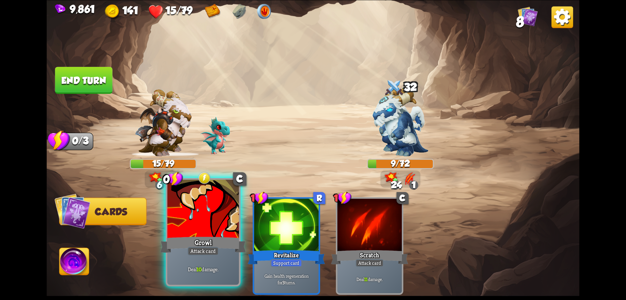
click at [227, 227] on div at bounding box center [203, 209] width 72 height 60
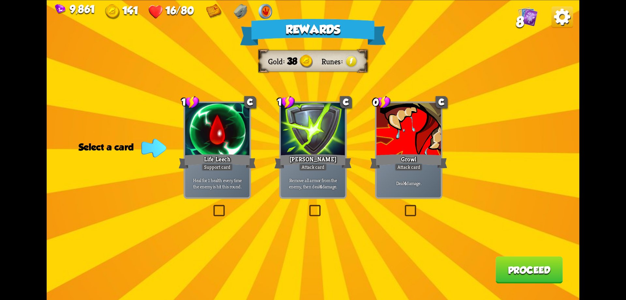
click at [403, 206] on label at bounding box center [403, 206] width 0 height 0
click at [0, 0] on input "checkbox" at bounding box center [0, 0] width 0 height 0
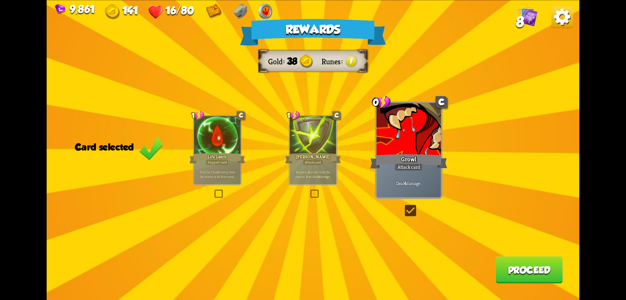
click at [511, 268] on button "Proceed" at bounding box center [529, 269] width 67 height 27
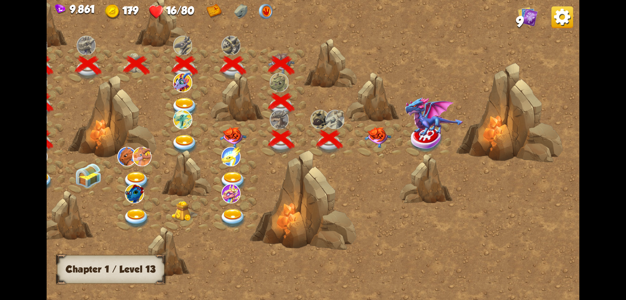
click at [374, 134] on img at bounding box center [378, 137] width 27 height 21
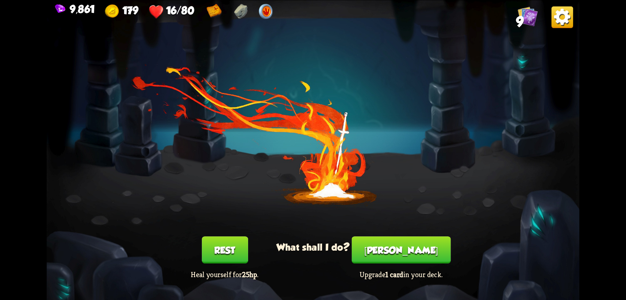
click at [396, 247] on button "[PERSON_NAME]" at bounding box center [401, 249] width 99 height 27
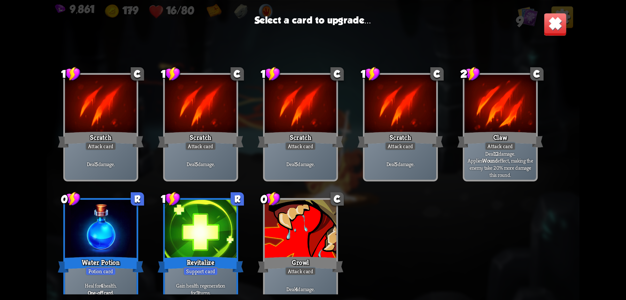
scroll to position [9, 0]
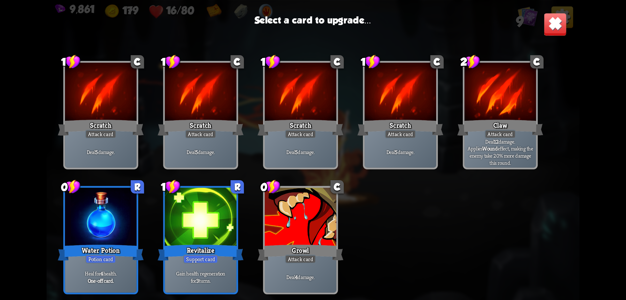
click at [293, 247] on div "Growl" at bounding box center [301, 252] width 86 height 19
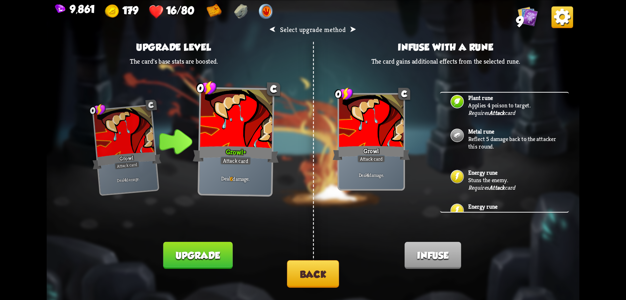
scroll to position [109, 0]
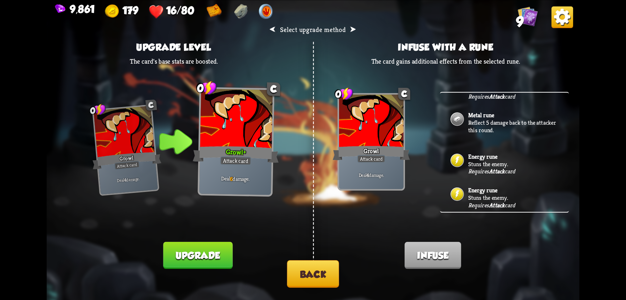
click at [486, 193] on b "Energy rune" at bounding box center [483, 190] width 29 height 8
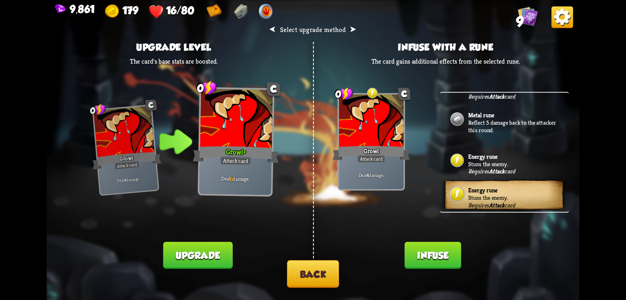
click at [445, 249] on button "Infuse" at bounding box center [433, 254] width 57 height 27
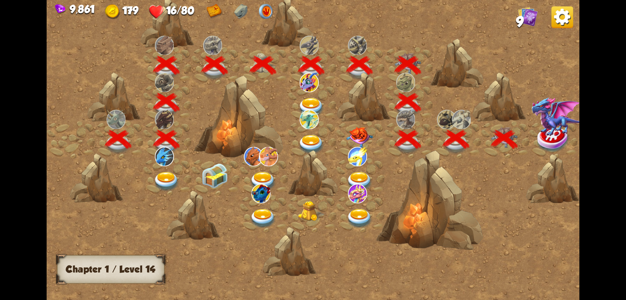
scroll to position [0, 99]
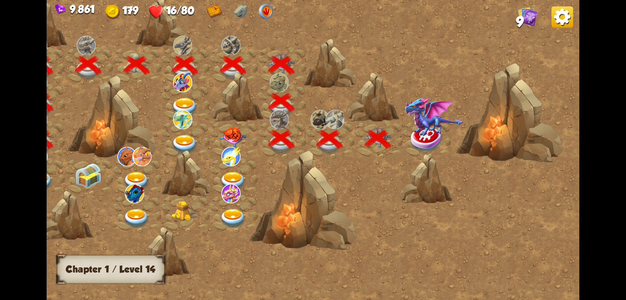
click at [426, 132] on img at bounding box center [434, 117] width 58 height 40
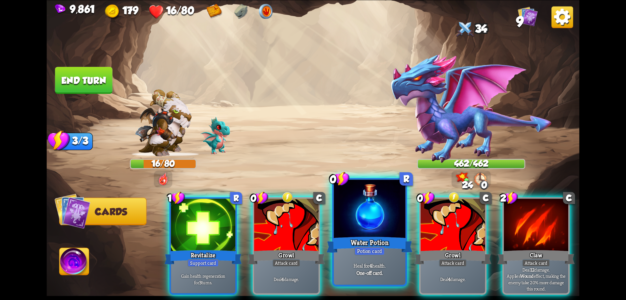
click at [363, 228] on div at bounding box center [370, 209] width 72 height 60
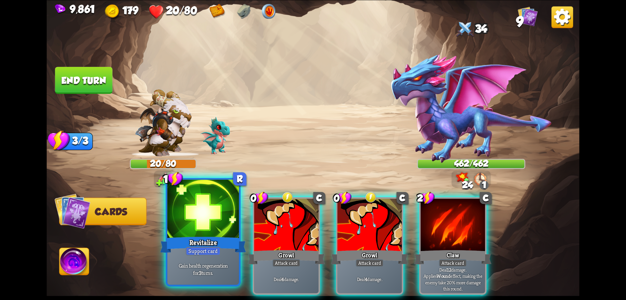
click at [223, 228] on div at bounding box center [203, 209] width 72 height 60
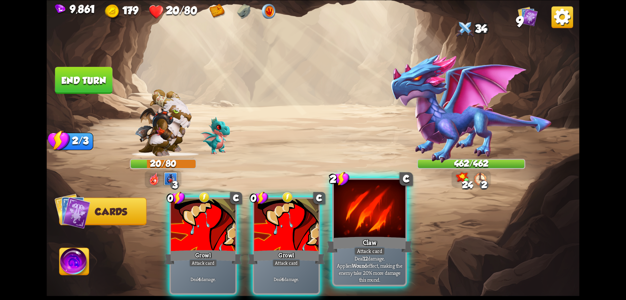
click at [380, 228] on div at bounding box center [370, 209] width 72 height 60
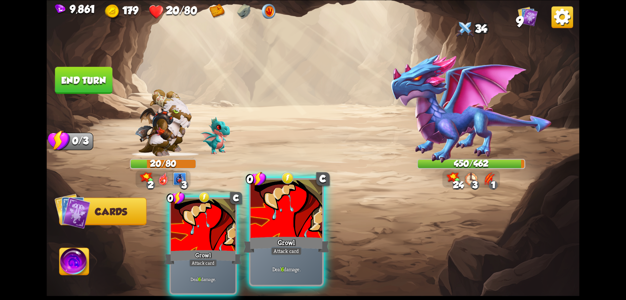
click at [301, 224] on div at bounding box center [287, 209] width 72 height 60
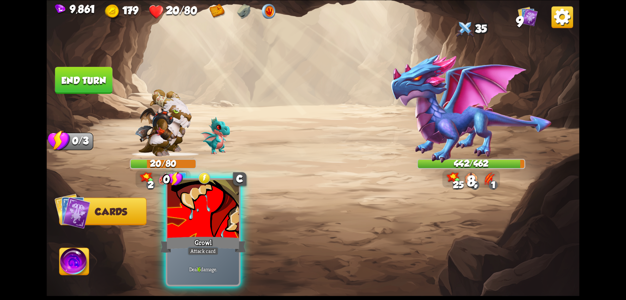
click at [225, 223] on div at bounding box center [203, 209] width 72 height 60
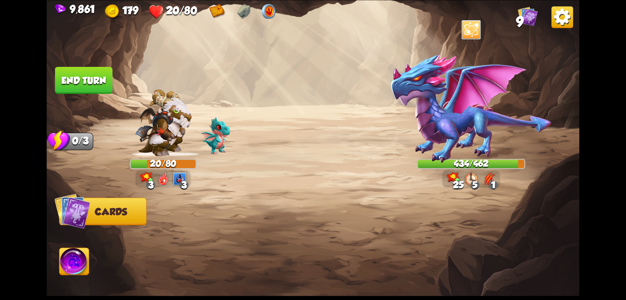
click at [87, 81] on button "End turn" at bounding box center [83, 80] width 57 height 27
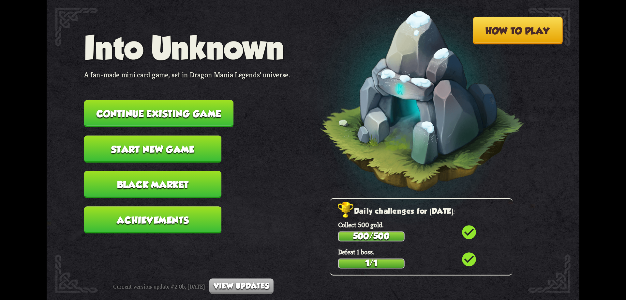
click at [169, 118] on button "Continue existing game" at bounding box center [158, 113] width 149 height 27
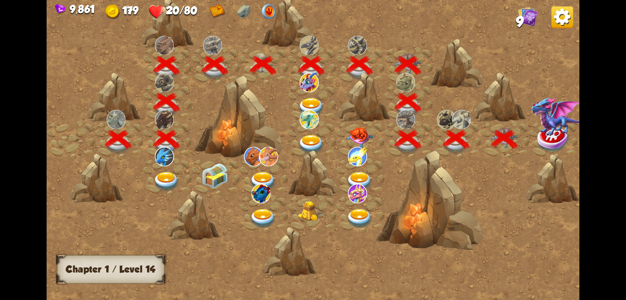
scroll to position [0, 99]
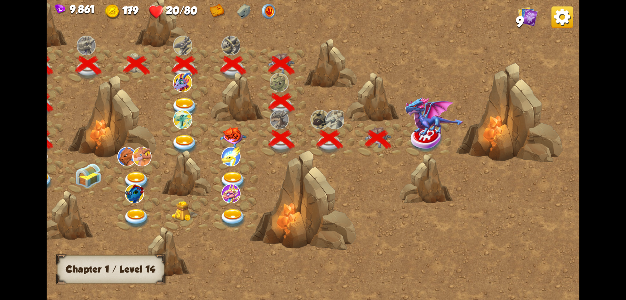
click at [415, 134] on img at bounding box center [434, 117] width 58 height 40
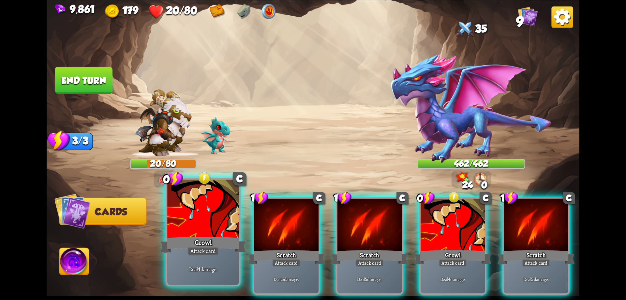
click at [227, 241] on div "Growl" at bounding box center [203, 244] width 86 height 19
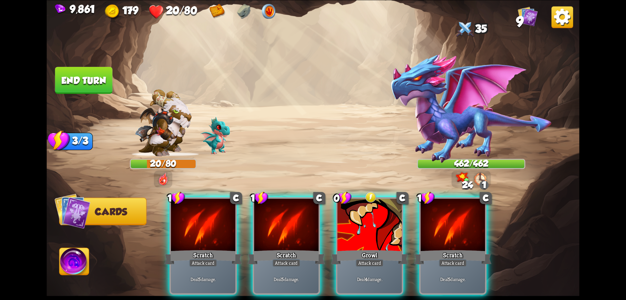
click at [227, 248] on div "Scratch" at bounding box center [202, 256] width 77 height 17
click at [227, 241] on div "1 C Scratch Attack card Deal 5 damage. 1 C Scratch Attack card Deal 5 damage. 0…" at bounding box center [366, 233] width 426 height 133
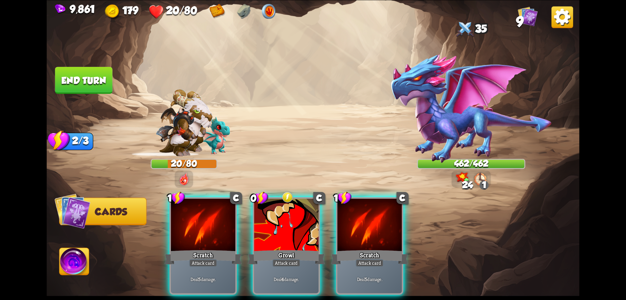
click at [227, 248] on div "Scratch" at bounding box center [202, 256] width 77 height 17
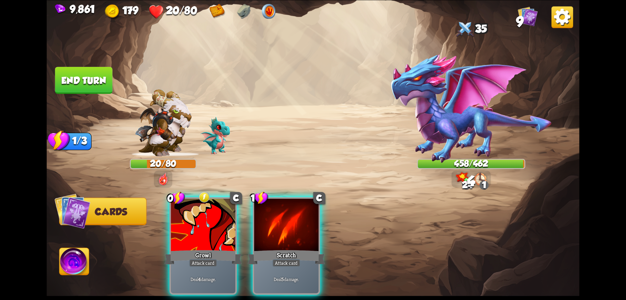
click at [227, 241] on div "0 C Growl Attack card Deal 4 damage. 1 C Scratch Attack card Deal 5 damage." at bounding box center [366, 233] width 426 height 133
click at [227, 248] on div "Growl" at bounding box center [202, 256] width 77 height 17
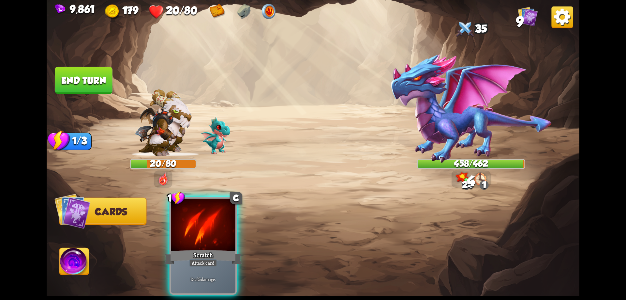
click at [227, 241] on div "1 C Scratch Attack card Deal 5 damage." at bounding box center [366, 233] width 426 height 133
click at [227, 248] on div "Scratch" at bounding box center [202, 256] width 77 height 17
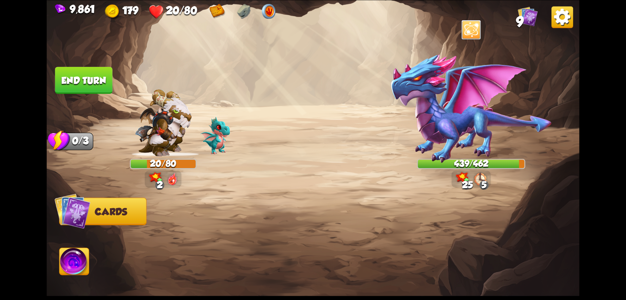
click at [96, 83] on button "End turn" at bounding box center [83, 80] width 59 height 28
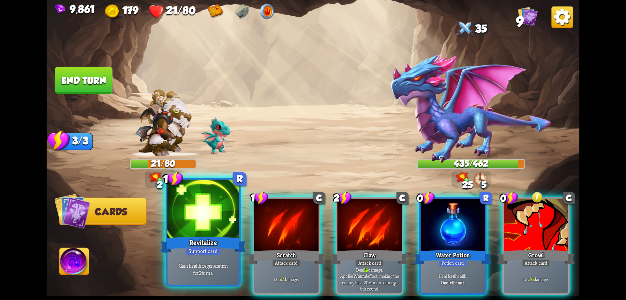
click at [188, 224] on div at bounding box center [203, 209] width 72 height 60
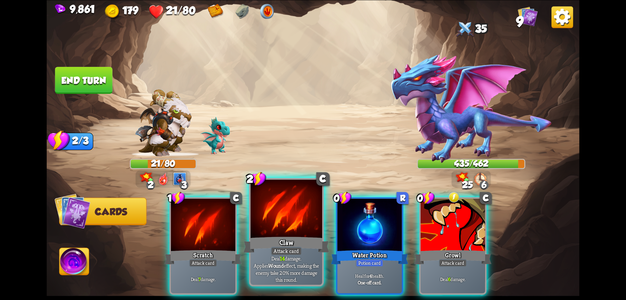
click at [292, 239] on div "Claw" at bounding box center [287, 244] width 86 height 19
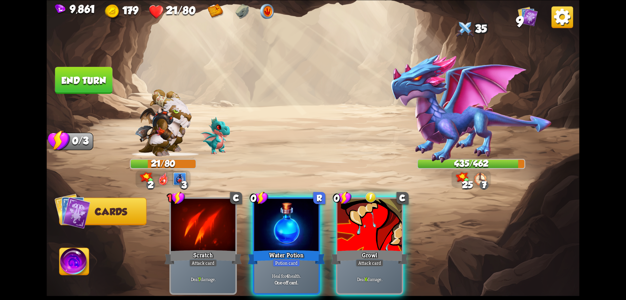
click at [292, 239] on div "1 C Scratch Attack card Deal 7 damage. 0 R Water Potion Potion card Heal for 4 …" at bounding box center [366, 233] width 426 height 133
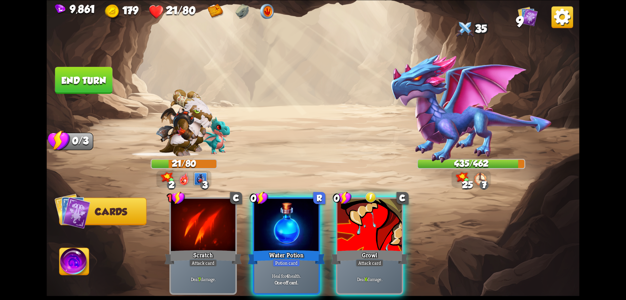
click at [292, 248] on div "Water Potion" at bounding box center [286, 256] width 77 height 17
click at [292, 239] on div "1 C Scratch Attack card Deal 7 damage. 0 R Water Potion Potion card Heal for 4 …" at bounding box center [366, 233] width 426 height 133
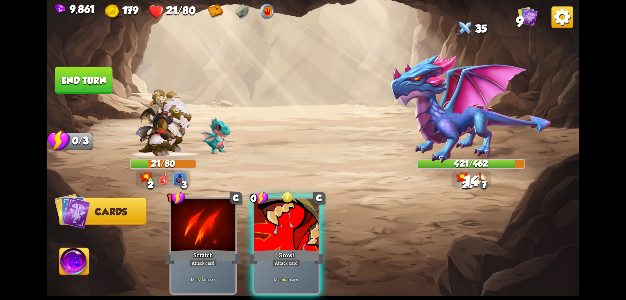
click at [292, 248] on div "Growl" at bounding box center [286, 256] width 77 height 17
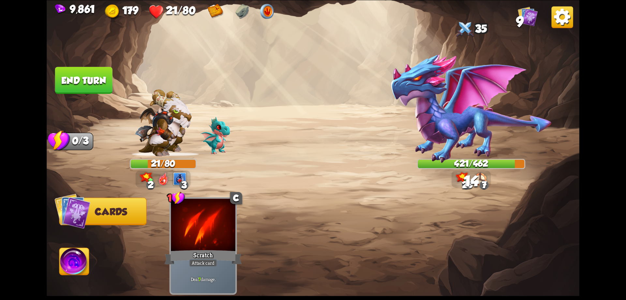
click at [292, 239] on div "1 C Scratch Attack card Deal 7 damage." at bounding box center [366, 233] width 426 height 133
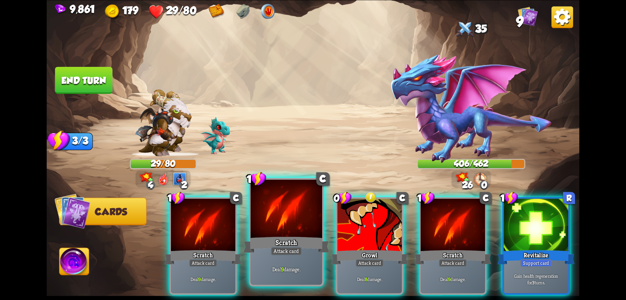
click at [289, 226] on div at bounding box center [287, 209] width 72 height 60
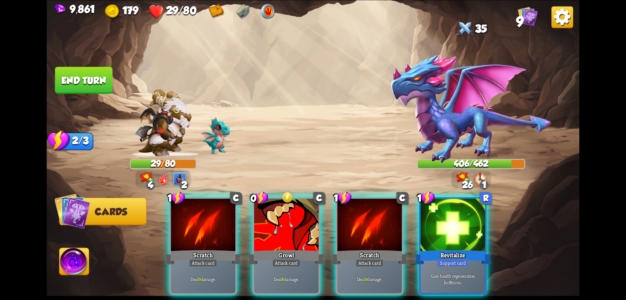
click at [289, 226] on div "1 C Scratch Attack card Deal 9 damage. 0 C Growl Attack card Deal 8 damage. 1 C…" at bounding box center [366, 233] width 426 height 133
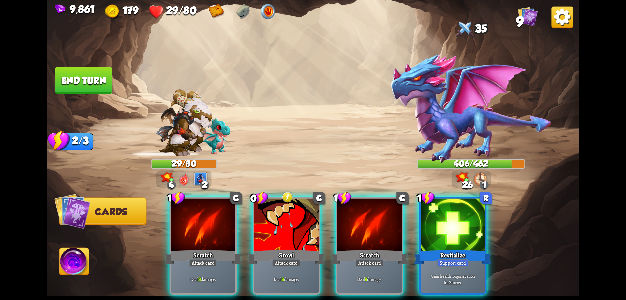
click at [289, 226] on div at bounding box center [286, 225] width 65 height 54
click at [289, 226] on div "1 C Scratch Attack card Deal 9 damage. 0 C Growl Attack card Deal 8 damage. 1 C…" at bounding box center [366, 233] width 426 height 133
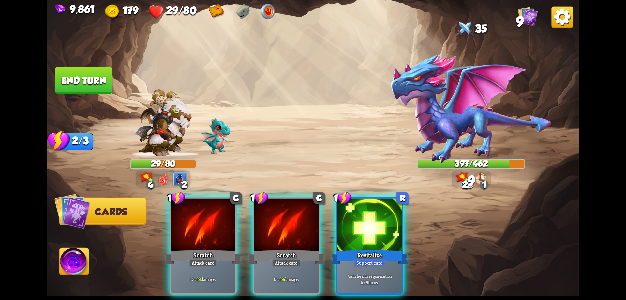
click at [289, 226] on div at bounding box center [286, 225] width 65 height 54
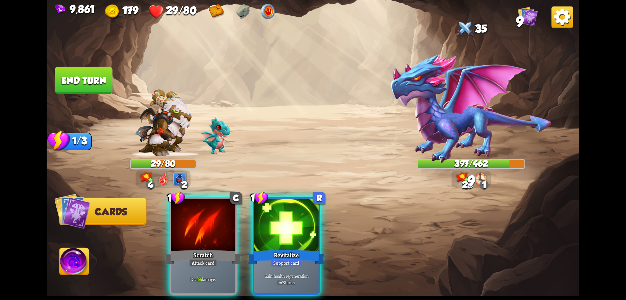
click at [289, 226] on div "1 C Scratch Attack card Deal 9 damage. 1 R Revitalize Support card Gain health …" at bounding box center [366, 233] width 426 height 133
click at [289, 226] on div at bounding box center [286, 225] width 65 height 54
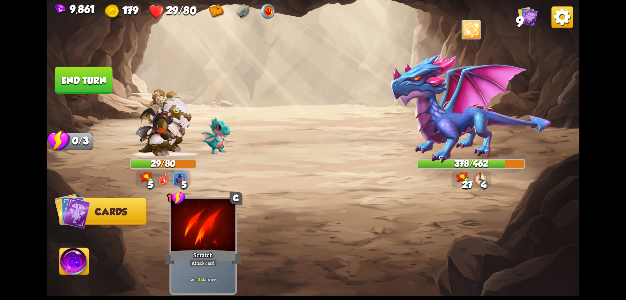
click at [102, 82] on button "End turn" at bounding box center [83, 80] width 59 height 28
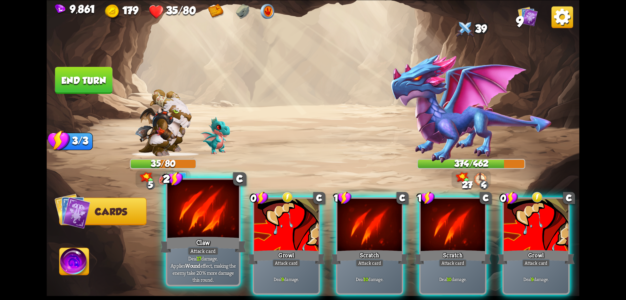
click at [228, 226] on div at bounding box center [203, 209] width 72 height 60
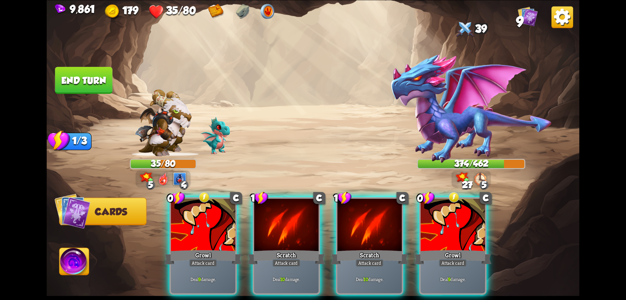
click at [228, 226] on div at bounding box center [203, 225] width 65 height 54
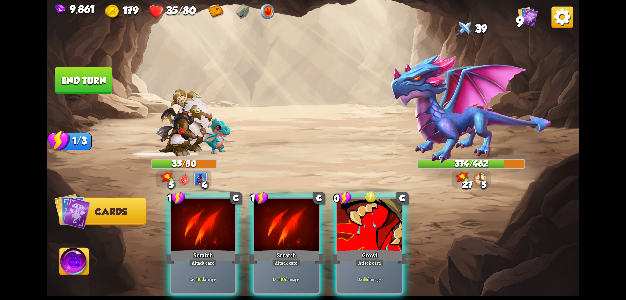
click at [228, 226] on div at bounding box center [203, 225] width 65 height 54
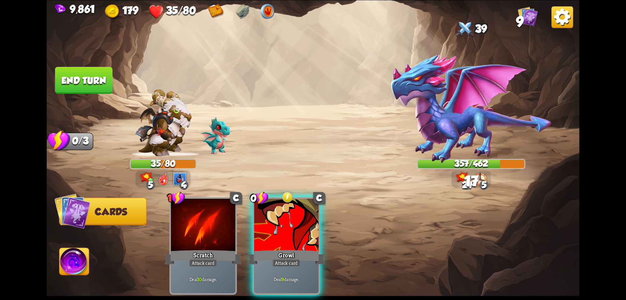
click at [228, 226] on div "1 C Scratch Attack card Deal 10 damage. 0 C Growl Attack card Deal 9 damage." at bounding box center [366, 233] width 426 height 133
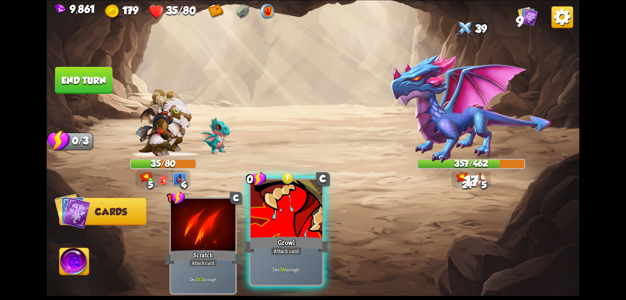
click at [305, 225] on div at bounding box center [287, 209] width 72 height 60
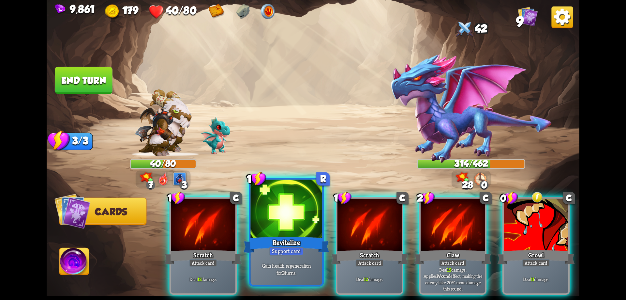
click at [307, 236] on div "Revitalize" at bounding box center [287, 244] width 86 height 19
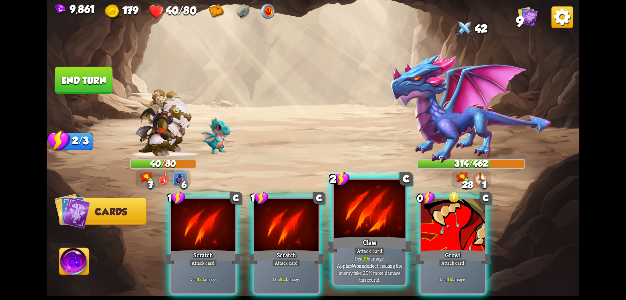
click at [383, 224] on div at bounding box center [370, 209] width 72 height 60
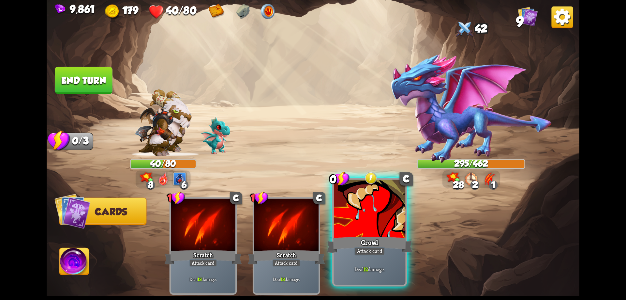
click at [375, 223] on div at bounding box center [370, 209] width 72 height 60
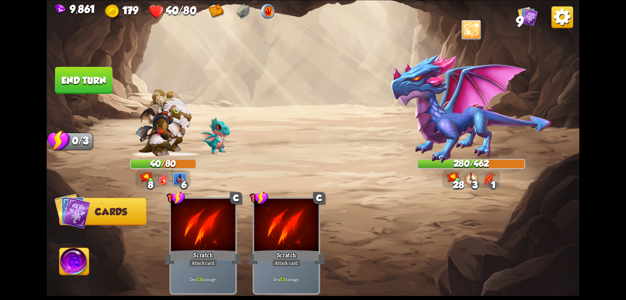
click at [89, 78] on button "End turn" at bounding box center [83, 80] width 57 height 27
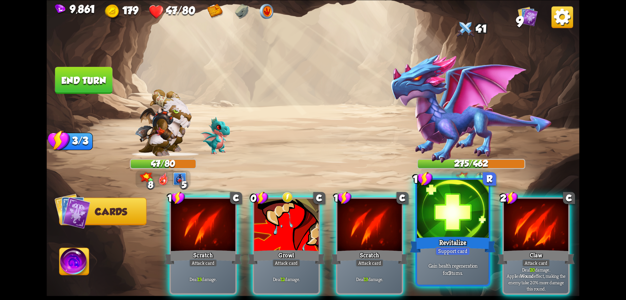
click at [449, 233] on div at bounding box center [453, 209] width 72 height 60
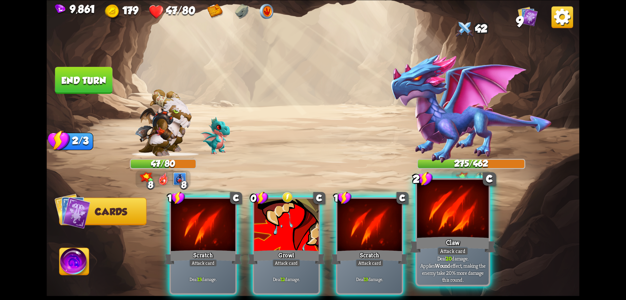
click at [432, 239] on div "Claw" at bounding box center [453, 244] width 86 height 19
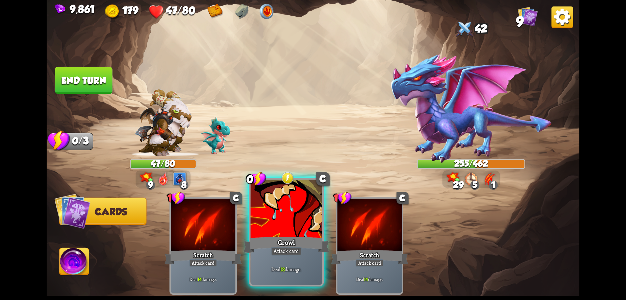
click at [293, 230] on div at bounding box center [287, 209] width 72 height 60
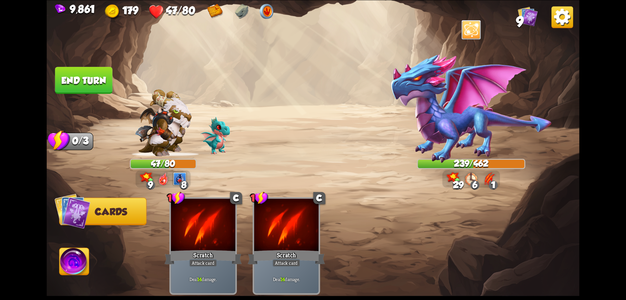
click at [95, 84] on button "End turn" at bounding box center [83, 80] width 57 height 27
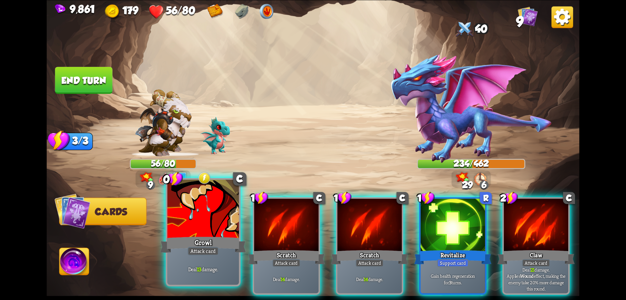
click at [220, 252] on div "Growl" at bounding box center [203, 244] width 86 height 19
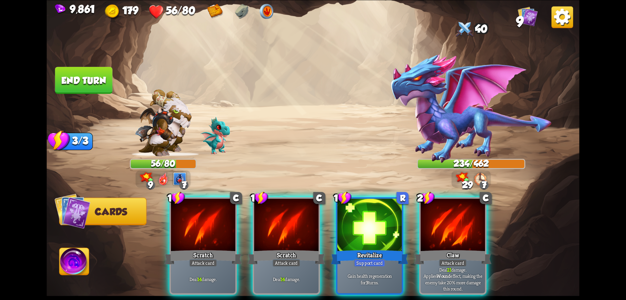
click at [220, 252] on div "1 C Scratch Attack card Deal 14 damage. 1 C Scratch Attack card Deal 14 damage.…" at bounding box center [366, 233] width 426 height 133
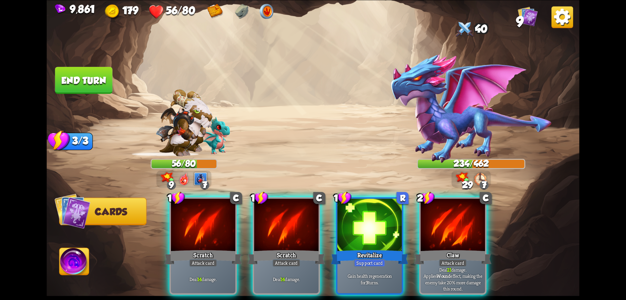
click at [220, 252] on div "1 C Scratch Attack card Deal 14 damage." at bounding box center [204, 246] width 68 height 98
click at [220, 252] on div "1 C Scratch Attack card Deal 14 damage. 1 C Scratch Attack card Deal 14 damage.…" at bounding box center [366, 233] width 426 height 133
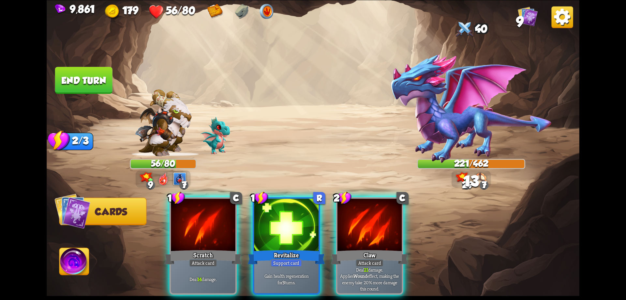
click at [220, 251] on div "1 C Scratch Attack card Deal 14 damage." at bounding box center [204, 246] width 68 height 98
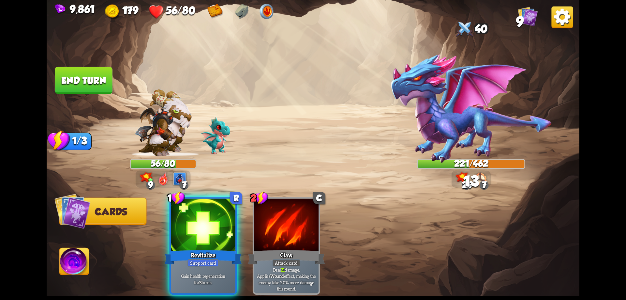
click at [220, 251] on div "1 R Revitalize Support card Gain health regeneration for 3 turns. 2 C Claw Atta…" at bounding box center [366, 233] width 426 height 133
click at [219, 259] on div "Support card" at bounding box center [203, 263] width 31 height 8
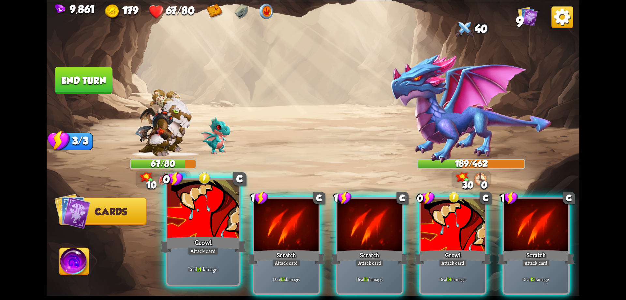
click at [217, 240] on div "Growl" at bounding box center [203, 244] width 86 height 19
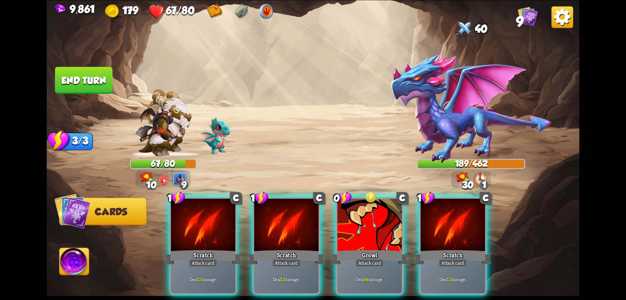
click at [217, 248] on div "Scratch" at bounding box center [202, 256] width 77 height 17
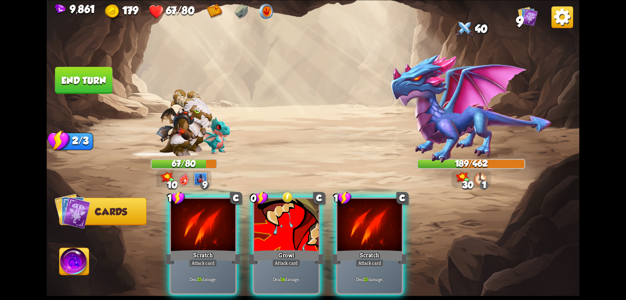
click at [217, 240] on div "1 C Scratch Attack card Deal 15 damage. 0 C Growl Attack card Deal 14 damage. 1…" at bounding box center [366, 233] width 426 height 133
click at [217, 248] on div "Scratch" at bounding box center [202, 256] width 77 height 17
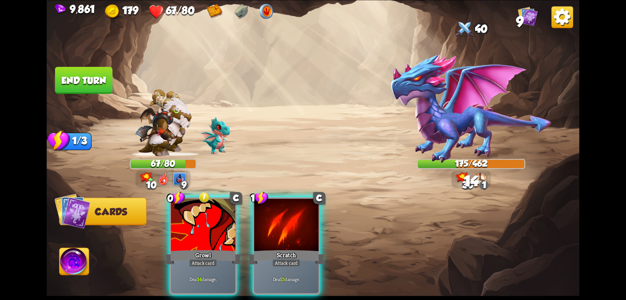
click at [217, 240] on div "0 C Growl Attack card Deal 14 damage. 1 C Scratch Attack card Deal 15 damage." at bounding box center [366, 233] width 426 height 133
click at [217, 248] on div "Growl" at bounding box center [202, 256] width 77 height 17
click at [217, 240] on div "0 C Growl Attack card Deal 14 damage. 1 C Scratch Attack card Deal 15 damage." at bounding box center [366, 233] width 426 height 133
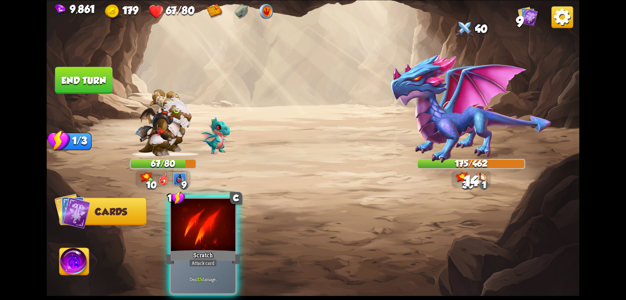
click at [217, 248] on div "Scratch" at bounding box center [202, 256] width 77 height 17
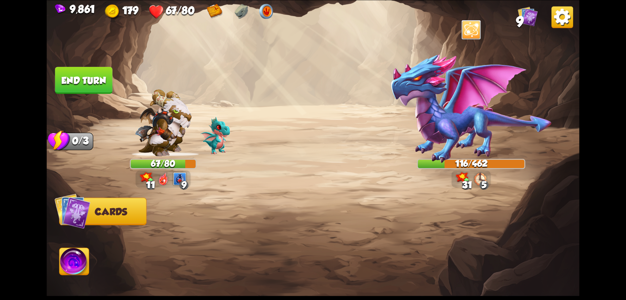
click at [95, 74] on button "End turn" at bounding box center [83, 80] width 58 height 27
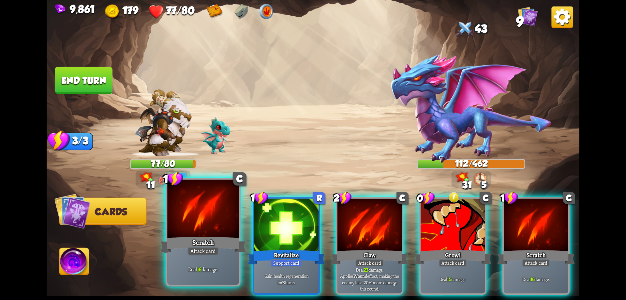
click at [221, 234] on div at bounding box center [203, 209] width 72 height 60
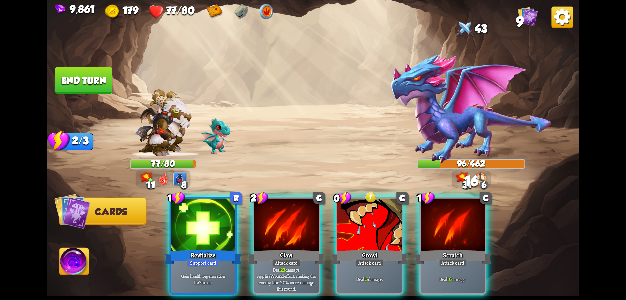
click at [214, 233] on div at bounding box center [203, 225] width 65 height 54
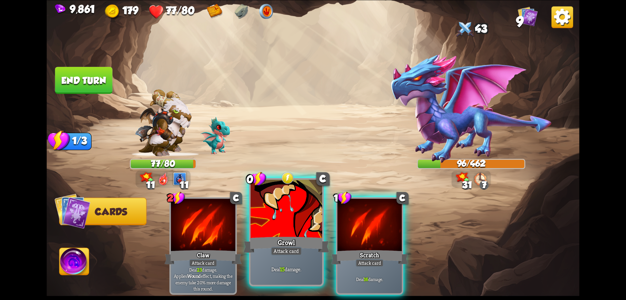
click at [285, 235] on div at bounding box center [287, 209] width 72 height 60
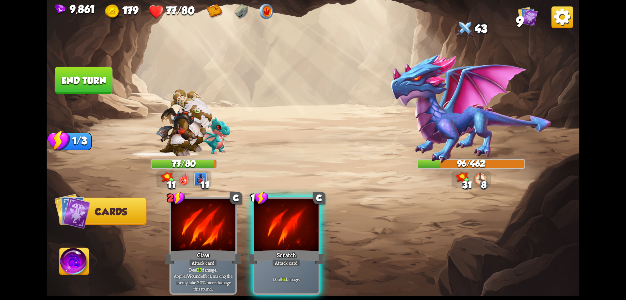
click at [285, 235] on div at bounding box center [286, 225] width 65 height 54
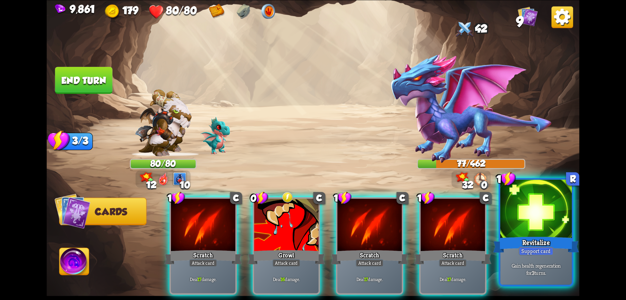
click at [530, 243] on div "Revitalize" at bounding box center [536, 244] width 86 height 19
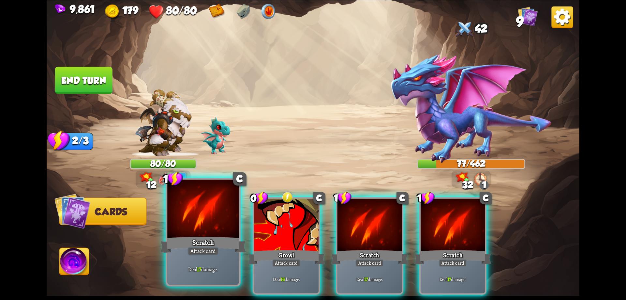
click at [201, 224] on div at bounding box center [203, 209] width 72 height 60
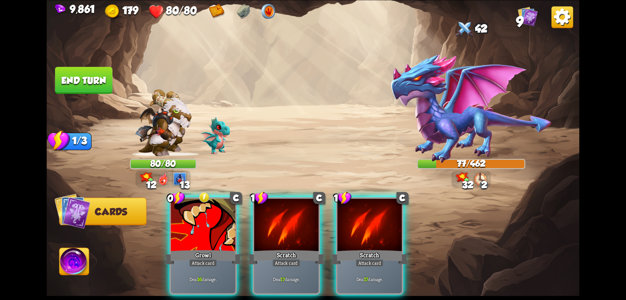
click at [201, 224] on div "0 C Growl Attack card Deal 16 damage. 1 C Scratch Attack card Deal 17 damage. 1…" at bounding box center [366, 233] width 426 height 133
click at [201, 224] on div at bounding box center [203, 225] width 65 height 54
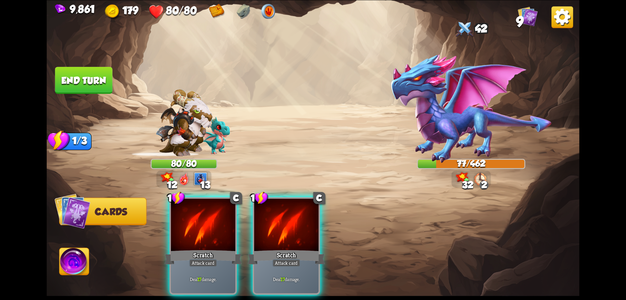
click at [201, 224] on div "1 C Scratch Attack card Deal 17 damage. 1 C Scratch Attack card Deal 17 damage." at bounding box center [366, 233] width 426 height 133
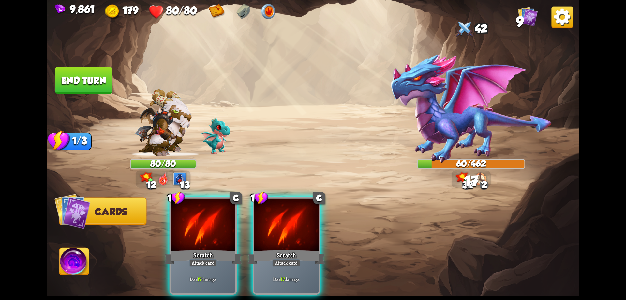
click at [201, 224] on div at bounding box center [203, 225] width 65 height 54
click at [201, 224] on div "1 C Scratch Attack card Deal 17 damage. 1 C Scratch Attack card Deal 17 damage." at bounding box center [366, 233] width 426 height 133
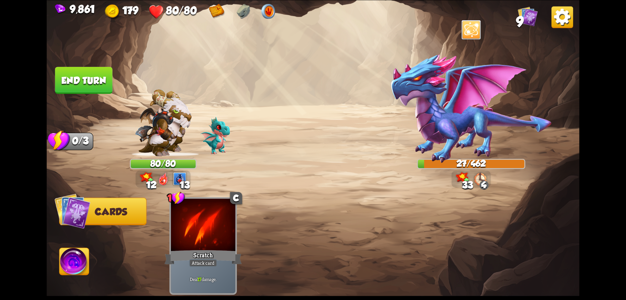
click at [101, 88] on button "End turn" at bounding box center [83, 80] width 57 height 27
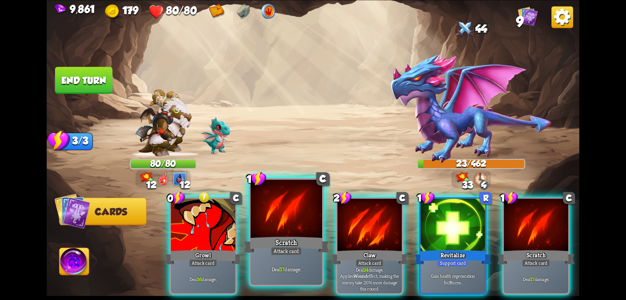
click at [261, 227] on div at bounding box center [287, 209] width 72 height 60
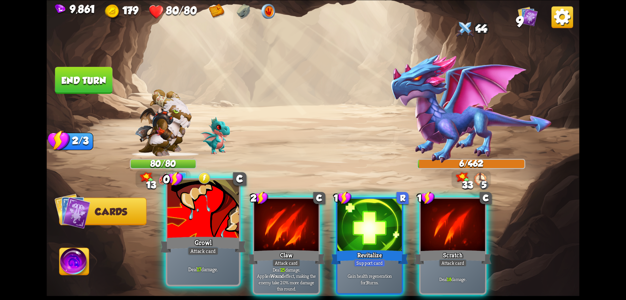
click at [214, 225] on div at bounding box center [203, 209] width 72 height 60
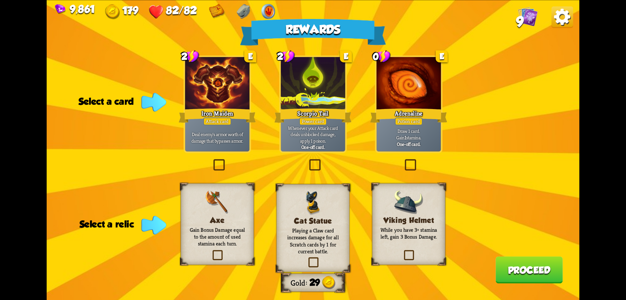
click at [308, 160] on label at bounding box center [308, 160] width 0 height 0
click at [0, 0] on input "checkbox" at bounding box center [0, 0] width 0 height 0
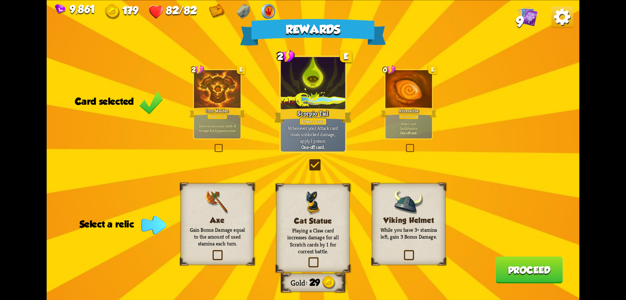
click at [307, 258] on label at bounding box center [307, 258] width 0 height 0
click at [0, 0] on input "checkbox" at bounding box center [0, 0] width 0 height 0
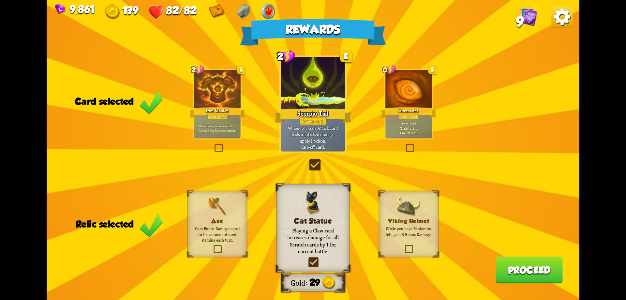
click at [544, 274] on button "Proceed" at bounding box center [529, 269] width 67 height 27
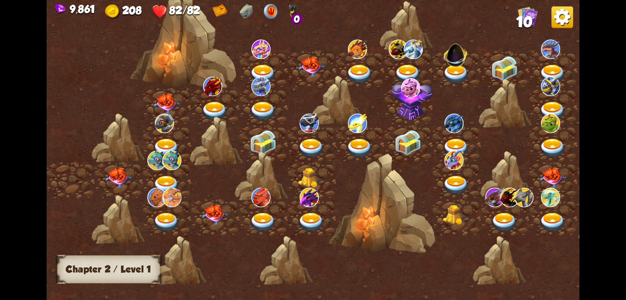
click at [122, 178] on img at bounding box center [118, 178] width 27 height 21
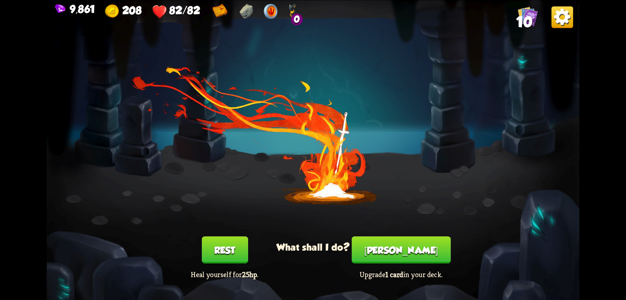
click at [399, 244] on button "[PERSON_NAME]" at bounding box center [401, 249] width 99 height 27
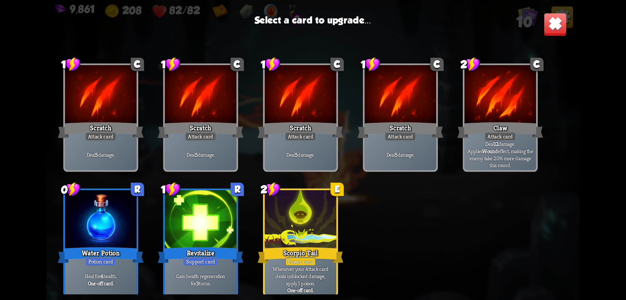
scroll to position [9, 0]
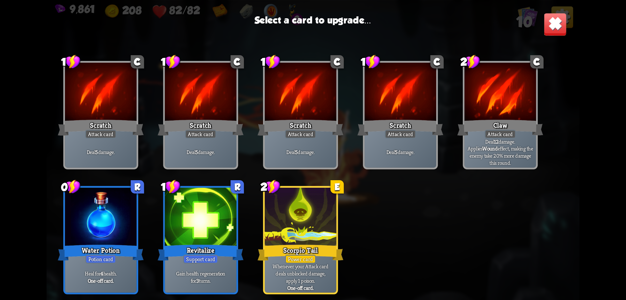
click at [300, 245] on div "Scorpio Tail" at bounding box center [301, 252] width 86 height 19
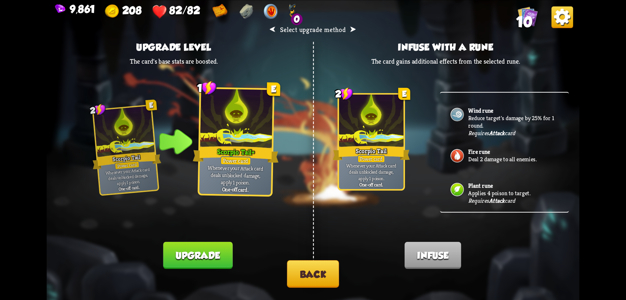
scroll to position [18, 0]
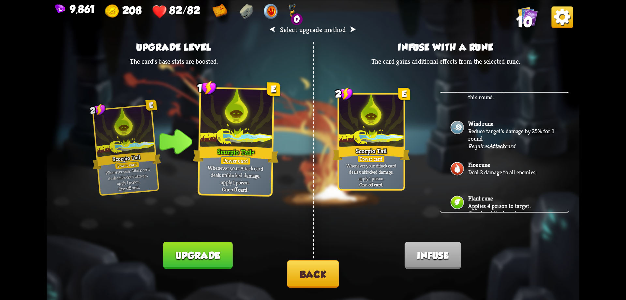
click at [308, 272] on button "Back" at bounding box center [313, 273] width 52 height 27
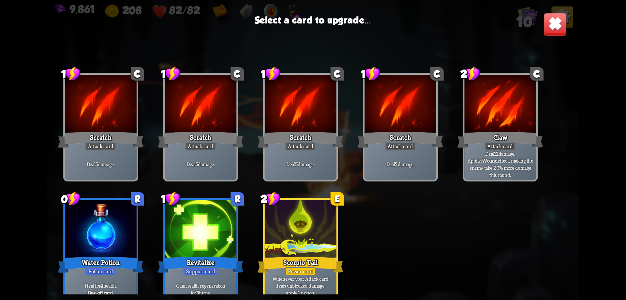
click at [297, 122] on div at bounding box center [301, 105] width 72 height 60
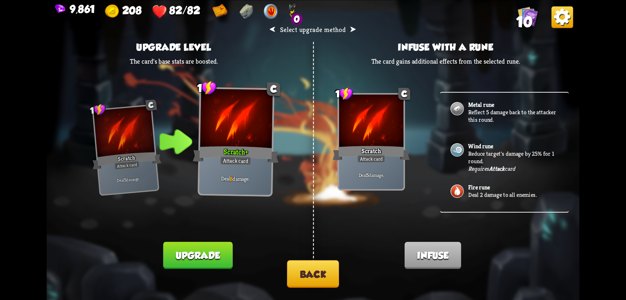
scroll to position [83, 0]
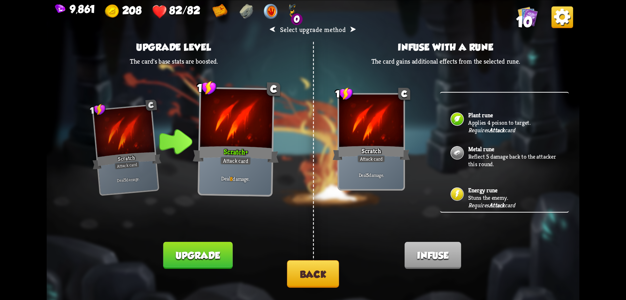
click at [492, 198] on p "Stuns the enemy." at bounding box center [514, 198] width 90 height 8
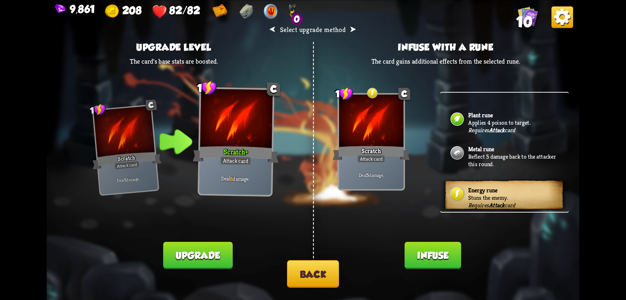
click at [427, 251] on button "Infuse" at bounding box center [433, 254] width 57 height 27
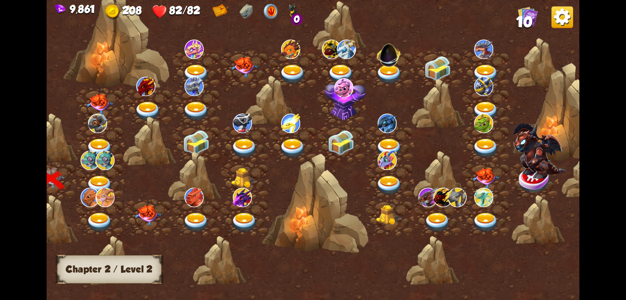
scroll to position [0, 0]
